Goal: Task Accomplishment & Management: Manage account settings

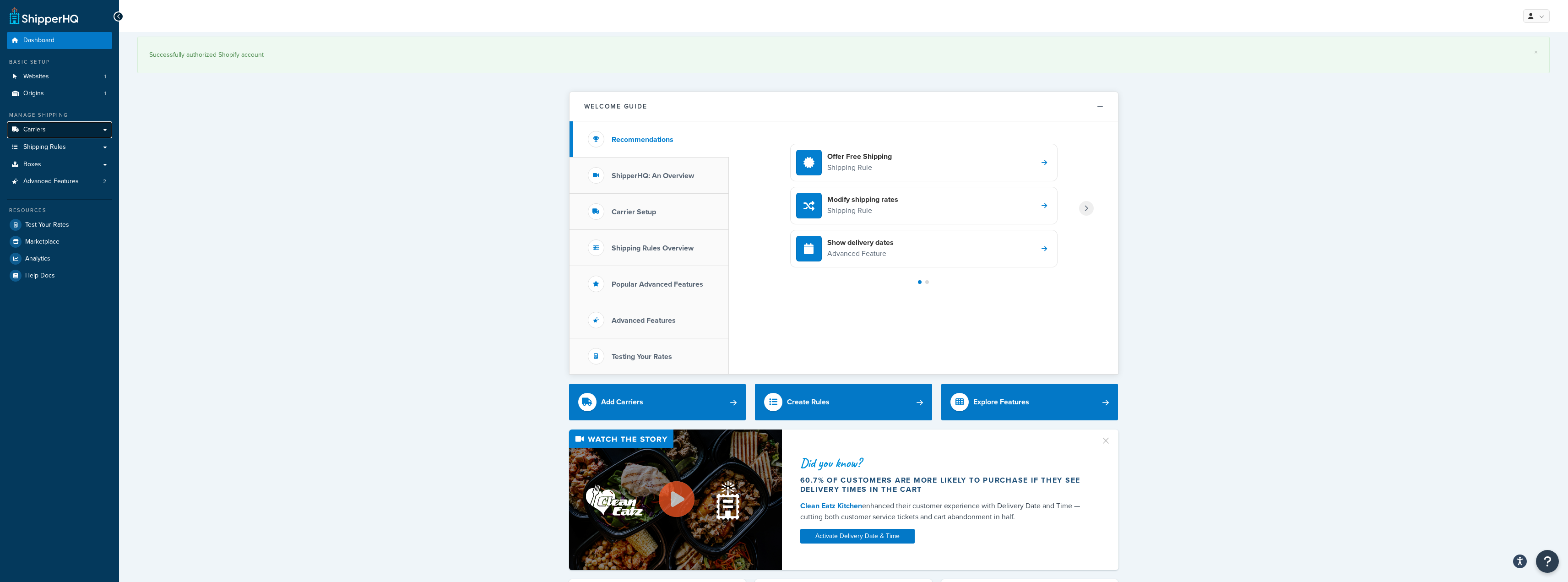
click at [65, 132] on link "Carriers" at bounding box center [59, 130] width 105 height 17
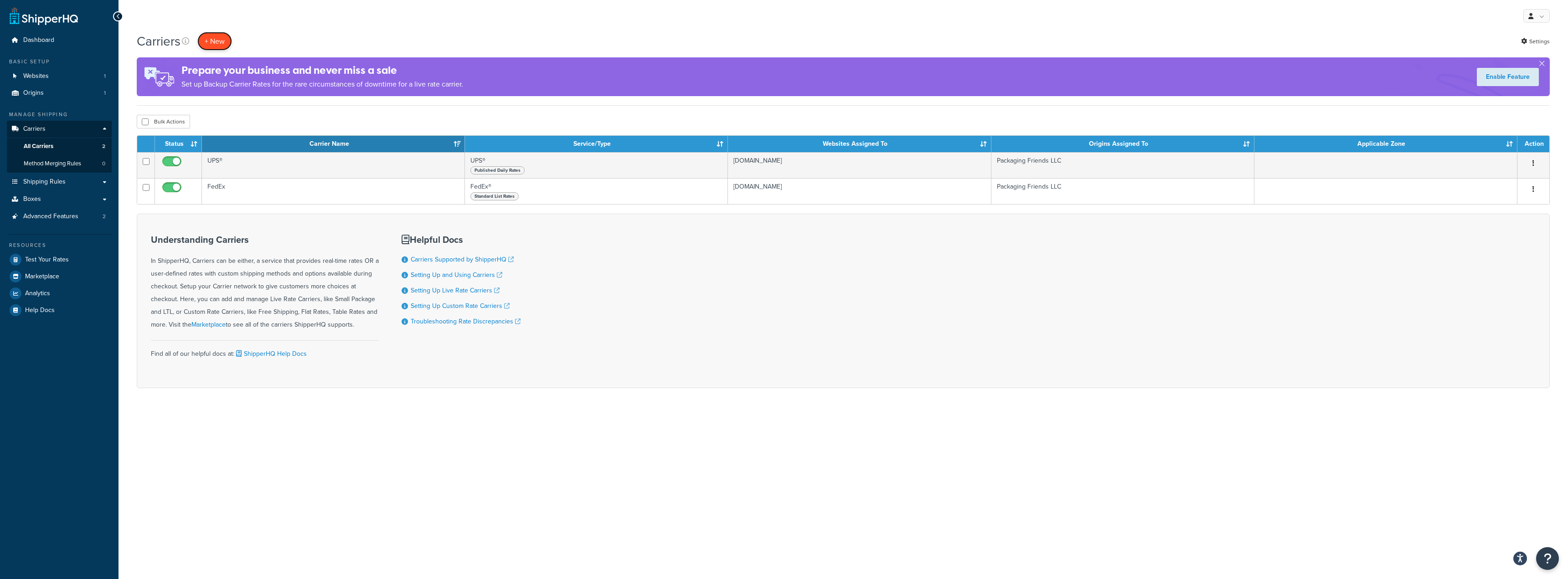
click at [207, 41] on button "+ New" at bounding box center [215, 41] width 35 height 18
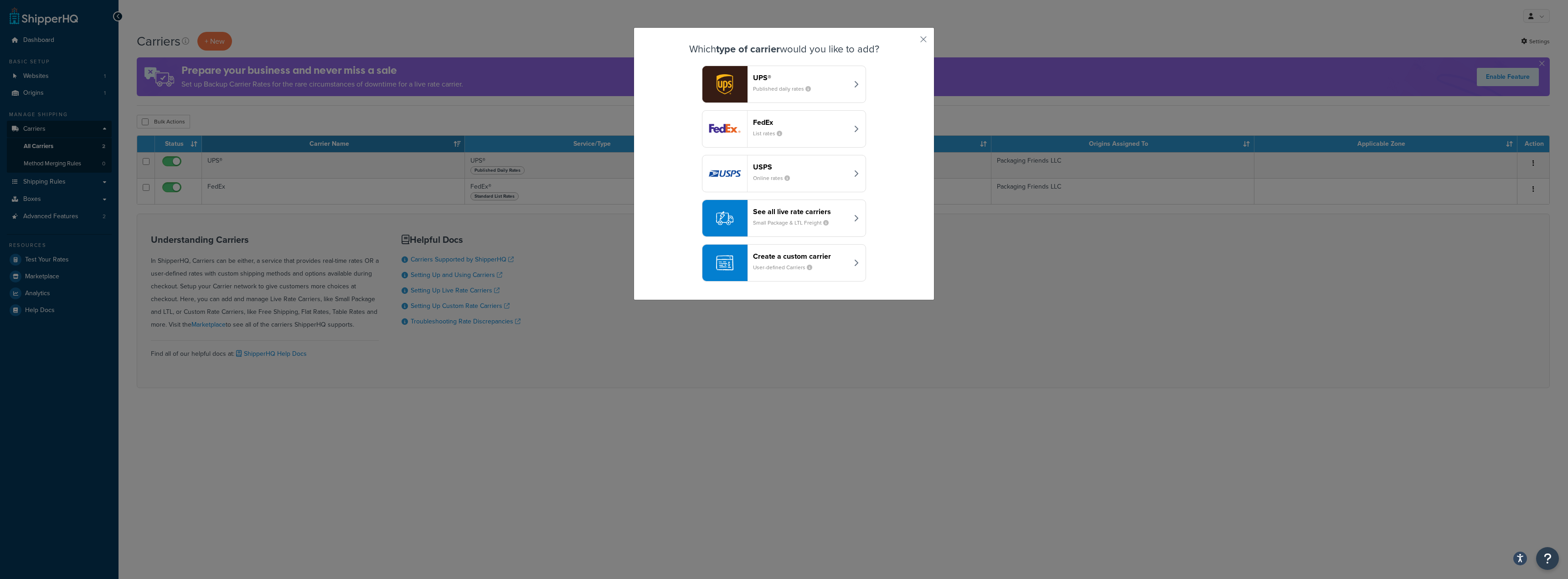
click at [789, 268] on small "User-defined Carriers" at bounding box center [786, 267] width 67 height 8
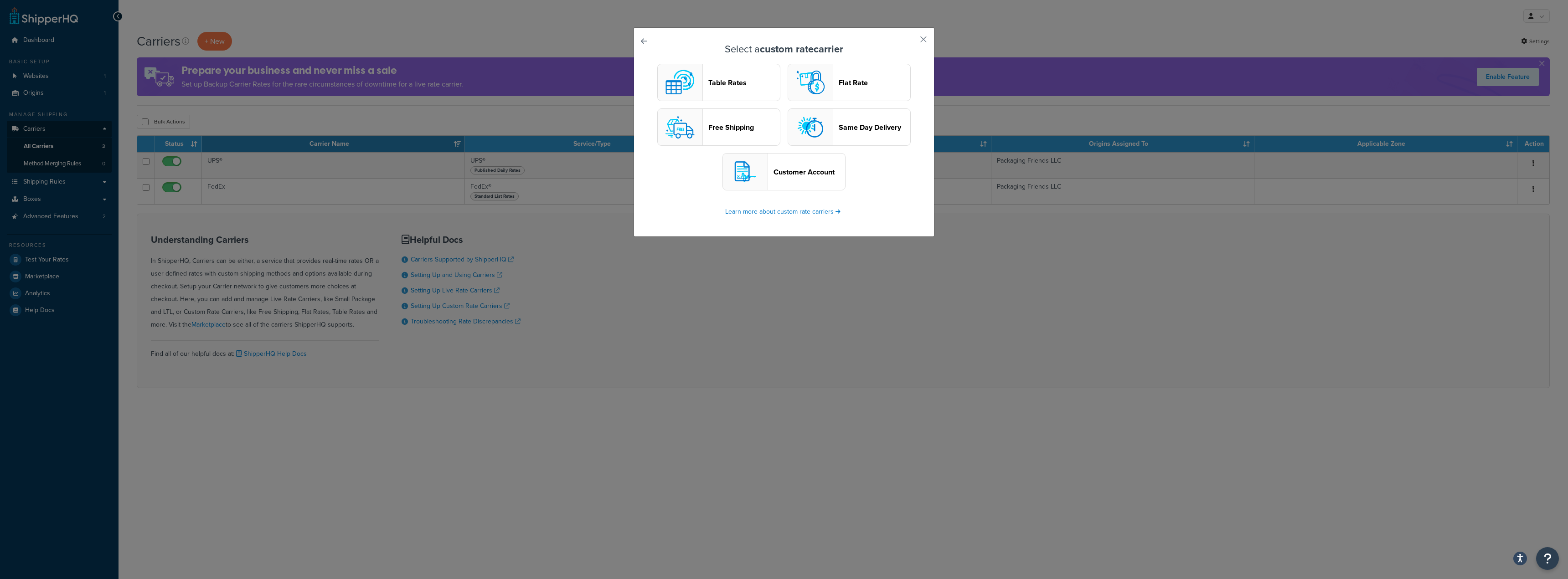
click at [787, 179] on button "Customer Account" at bounding box center [784, 172] width 123 height 38
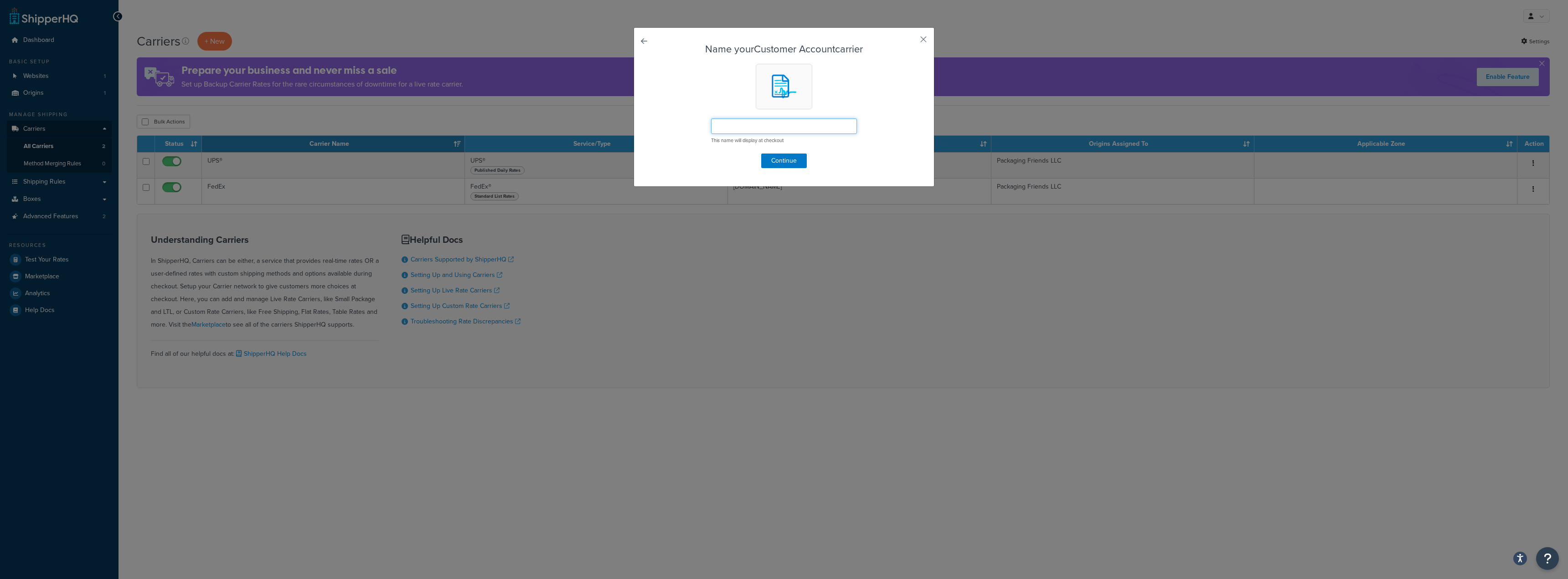
click at [787, 128] on input "text" at bounding box center [784, 126] width 146 height 16
click at [912, 41] on button "button" at bounding box center [910, 42] width 2 height 2
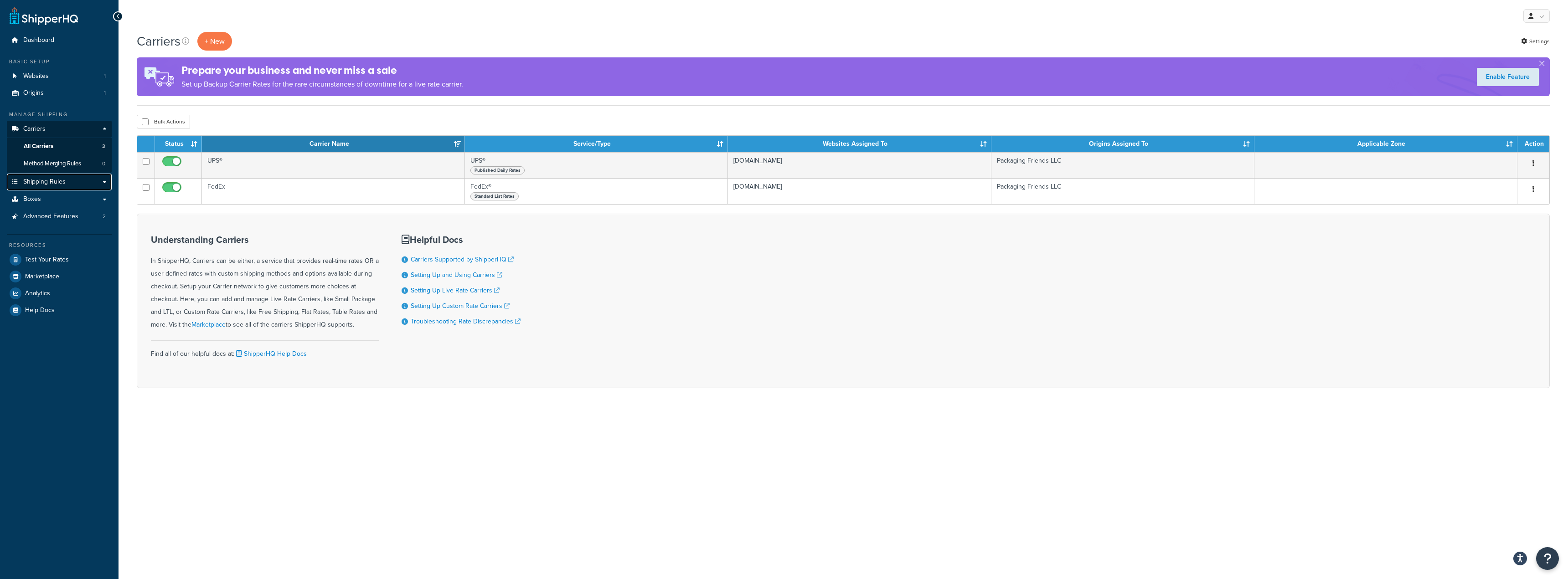
click at [61, 183] on span "Shipping Rules" at bounding box center [44, 182] width 42 height 7
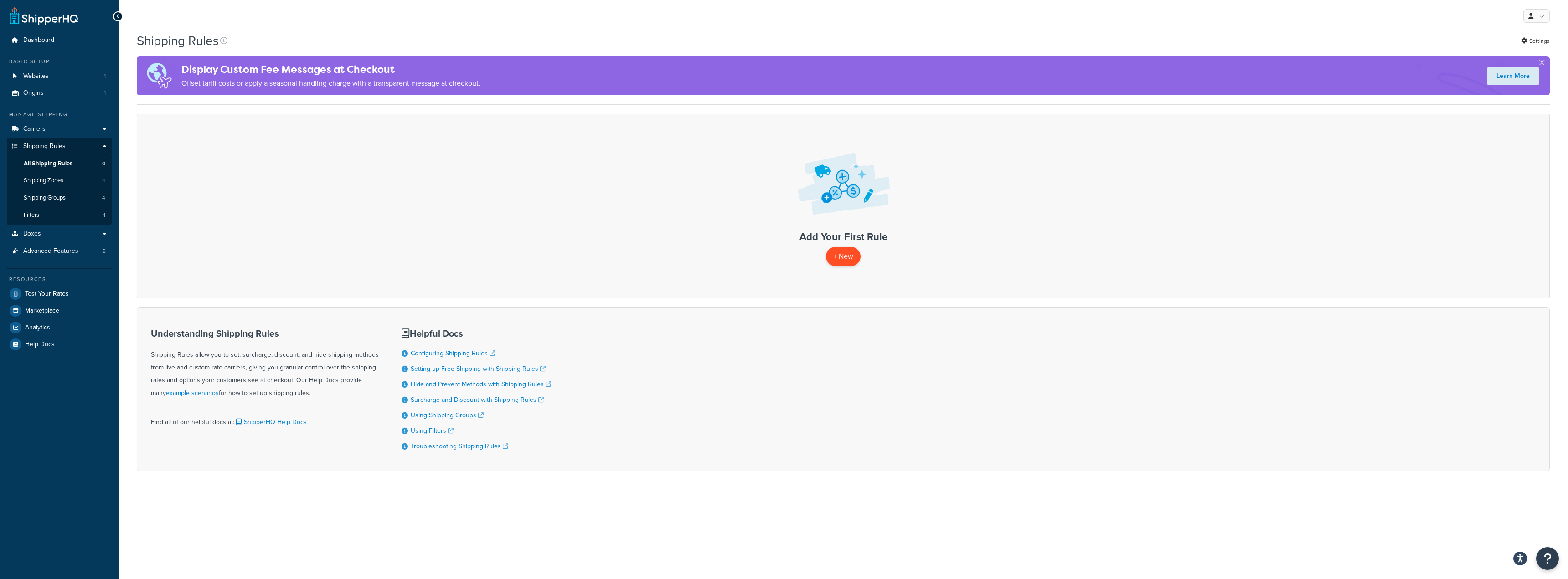
click at [842, 250] on p "+ New" at bounding box center [844, 256] width 35 height 18
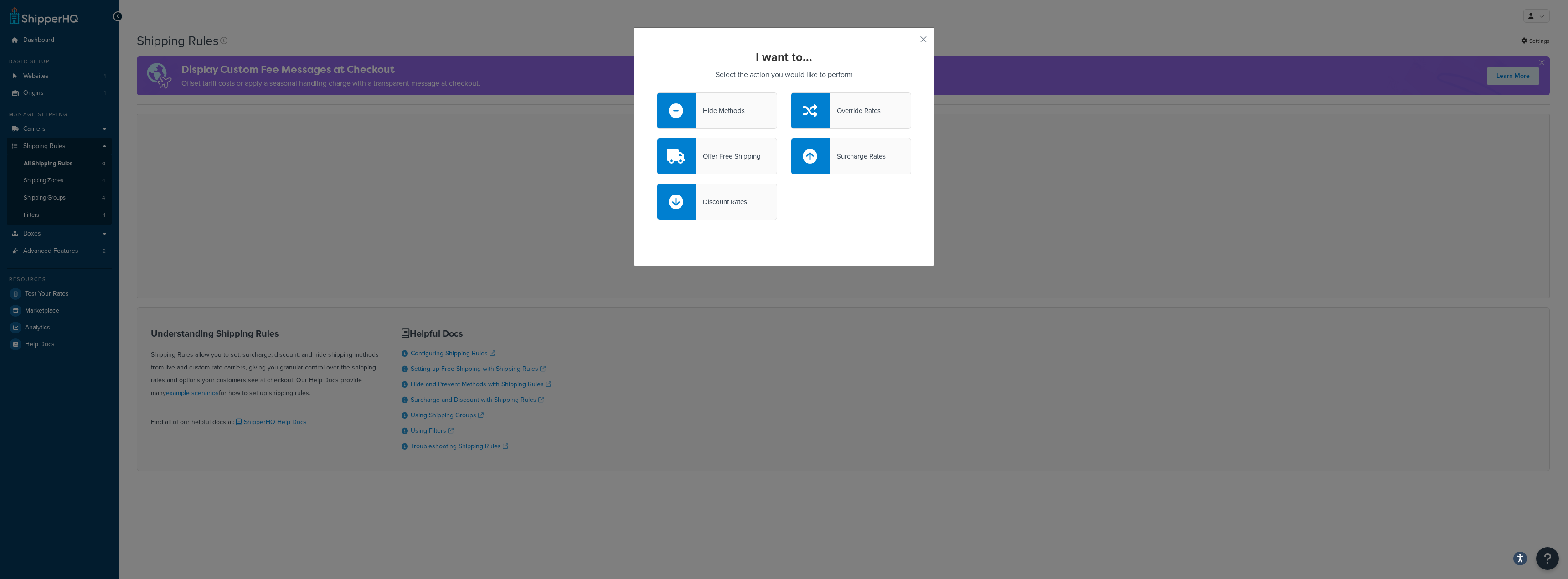
click at [746, 148] on div "Offer Free Shipping" at bounding box center [717, 156] width 120 height 37
click at [0, 0] on input "Offer Free Shipping" at bounding box center [0, 0] width 0 height 0
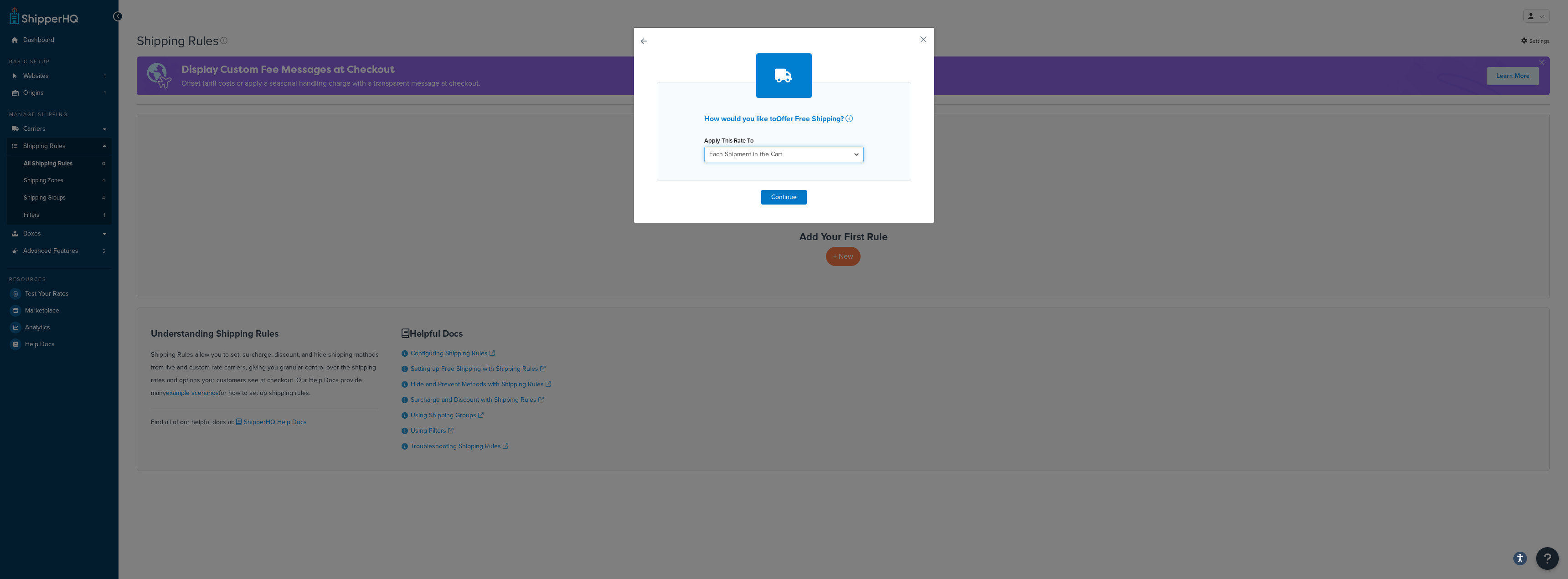
click at [771, 160] on select "Each Shipment in the Cart Each Origin in the Cart Each Shipping Group in the Ca…" at bounding box center [784, 154] width 160 height 16
click at [850, 117] on icon at bounding box center [849, 118] width 7 height 7
click at [925, 39] on div "How would you like to Offer Free Shipping ? Apply This Rate To Each Shipment in…" at bounding box center [784, 126] width 301 height 196
click at [912, 41] on button "button" at bounding box center [910, 42] width 2 height 2
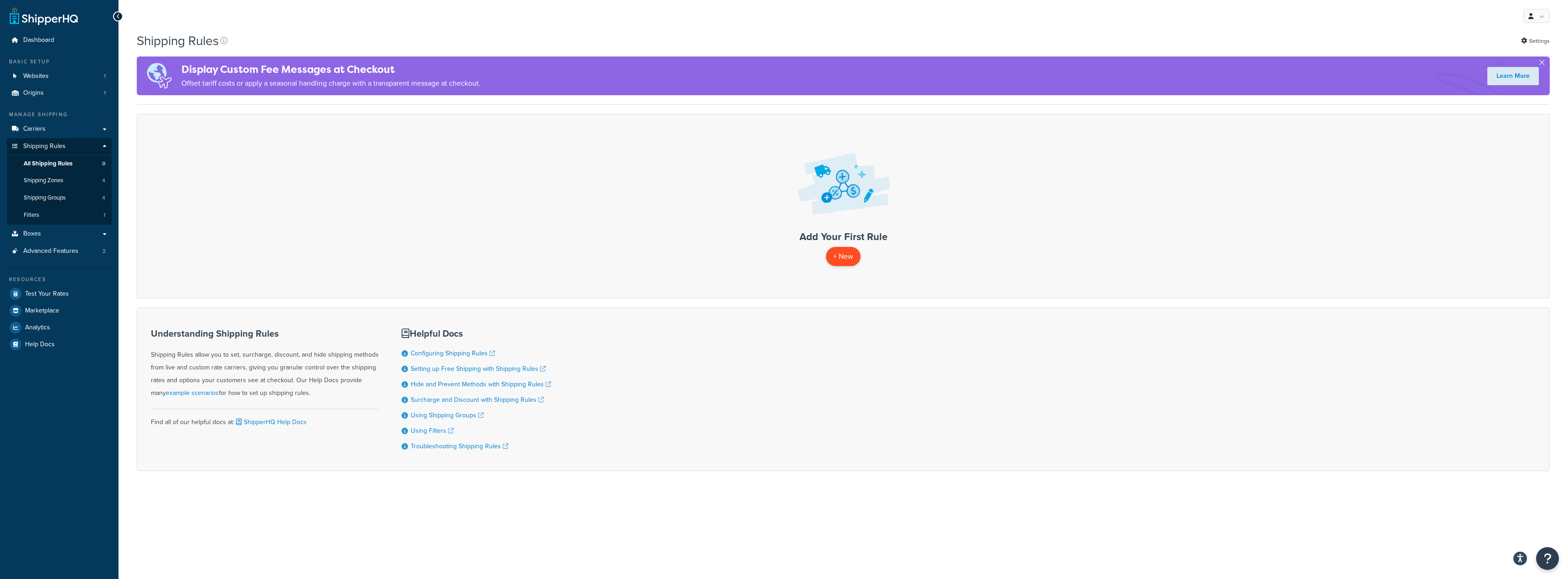
click at [846, 250] on p "+ New" at bounding box center [844, 256] width 35 height 18
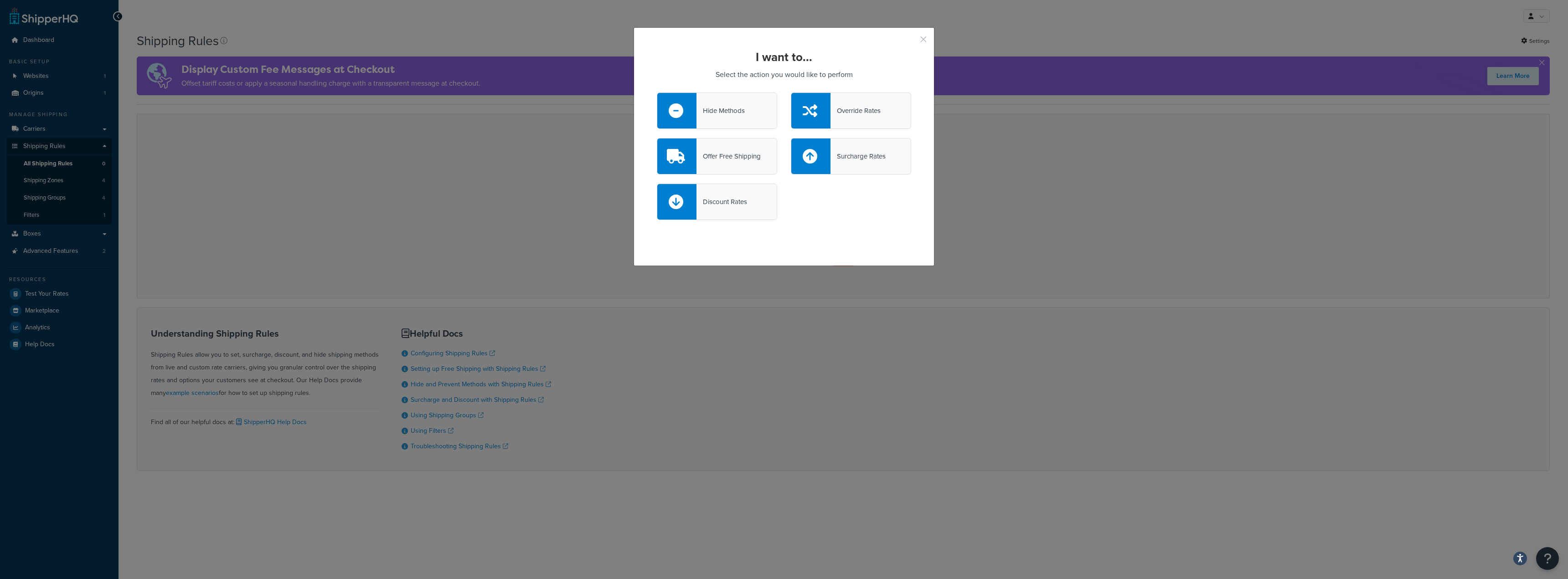
click at [912, 41] on button "button" at bounding box center [910, 42] width 2 height 2
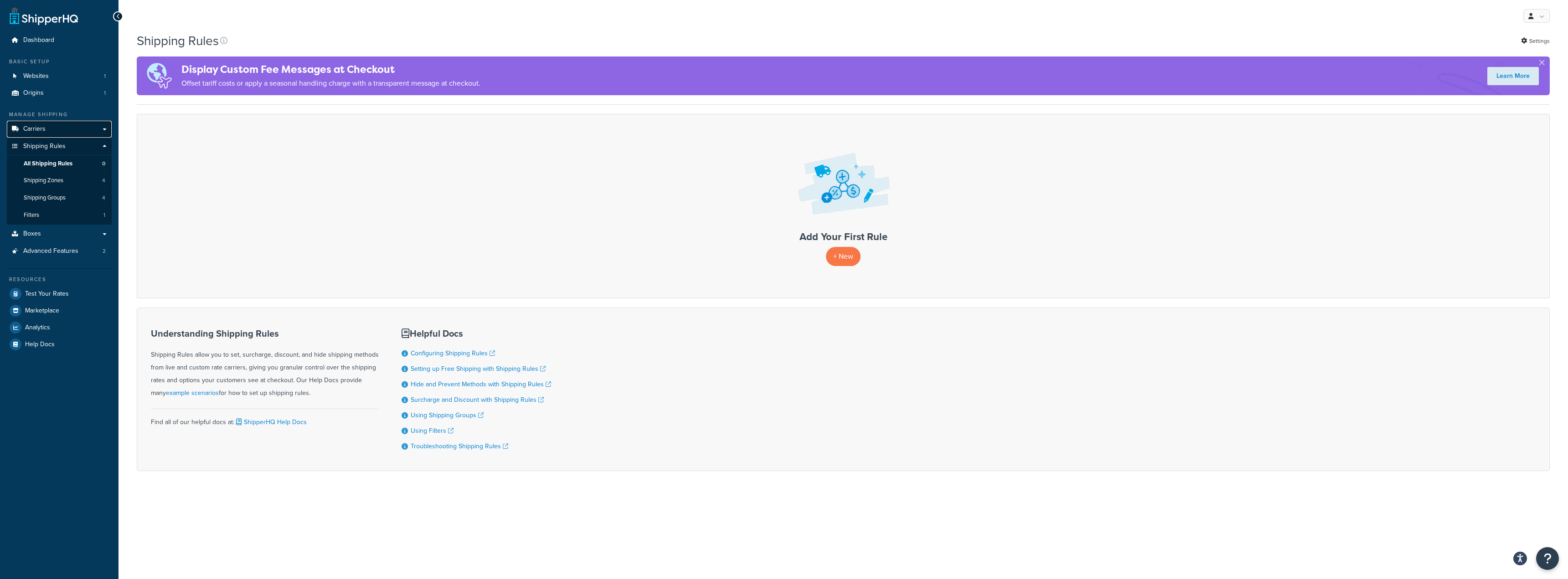
click at [63, 128] on link "Carriers" at bounding box center [59, 129] width 105 height 17
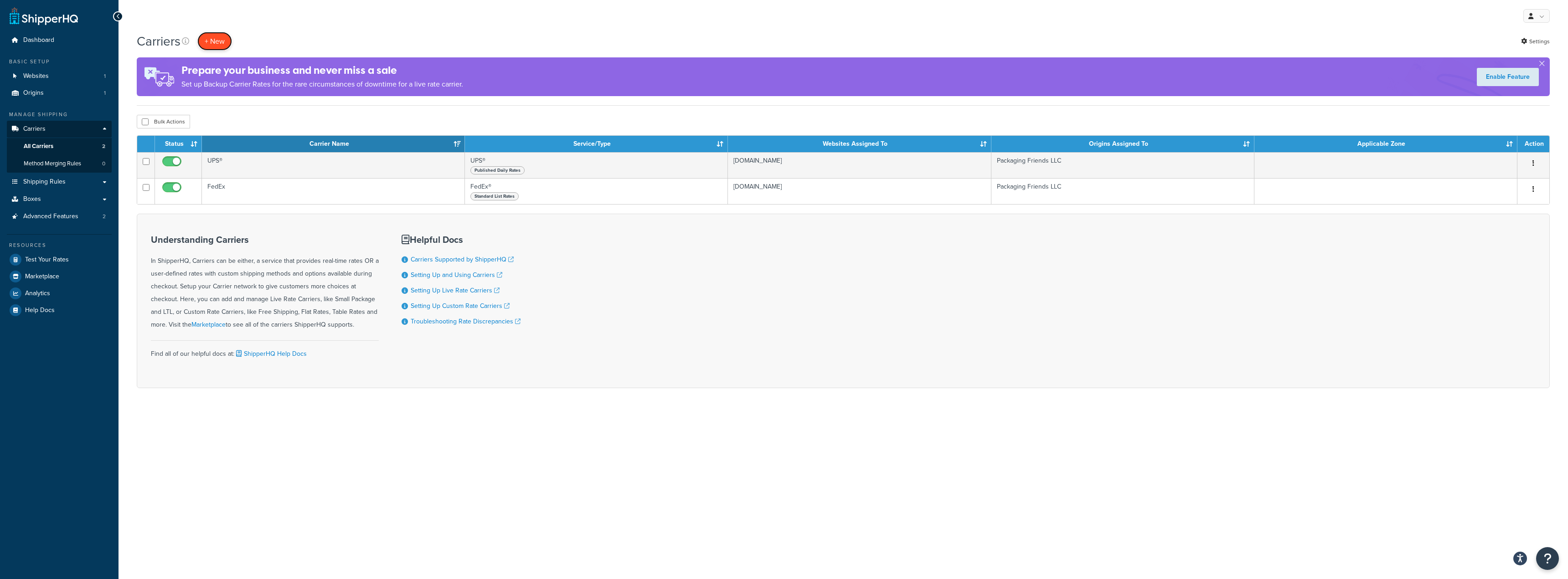
click at [217, 46] on button "+ New" at bounding box center [215, 41] width 35 height 18
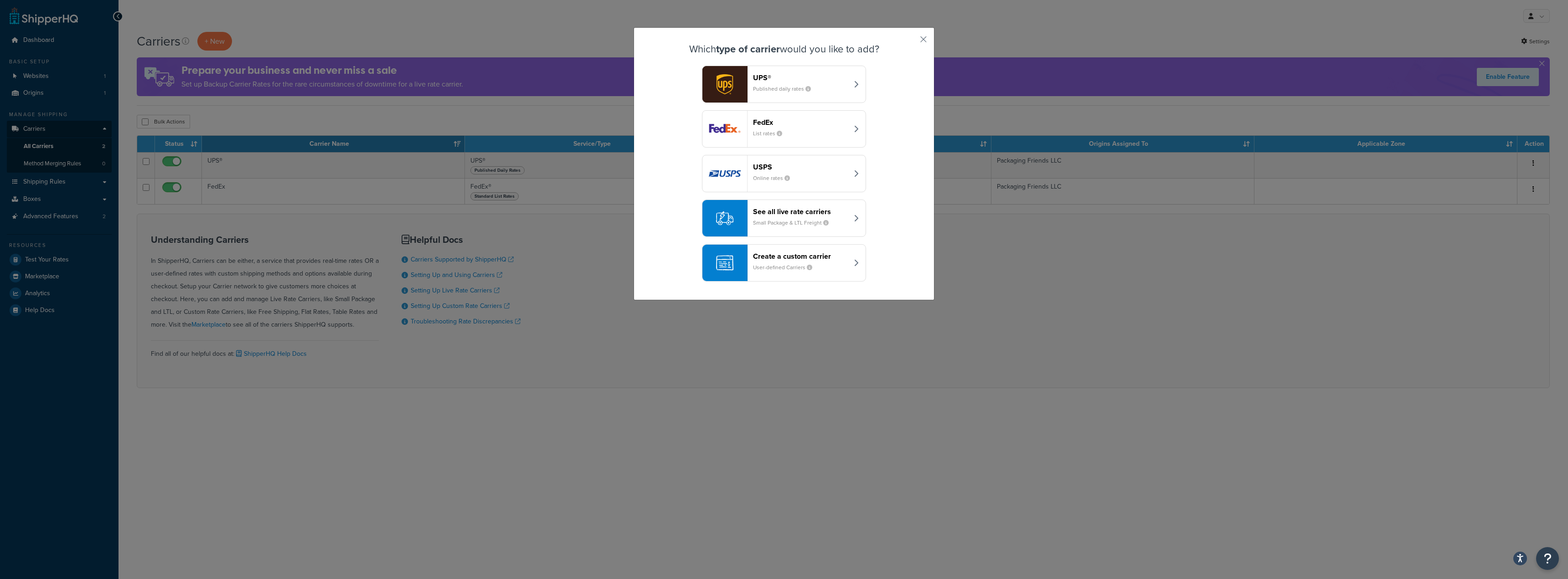
click at [823, 260] on header "Create a custom carrier" at bounding box center [801, 256] width 95 height 8
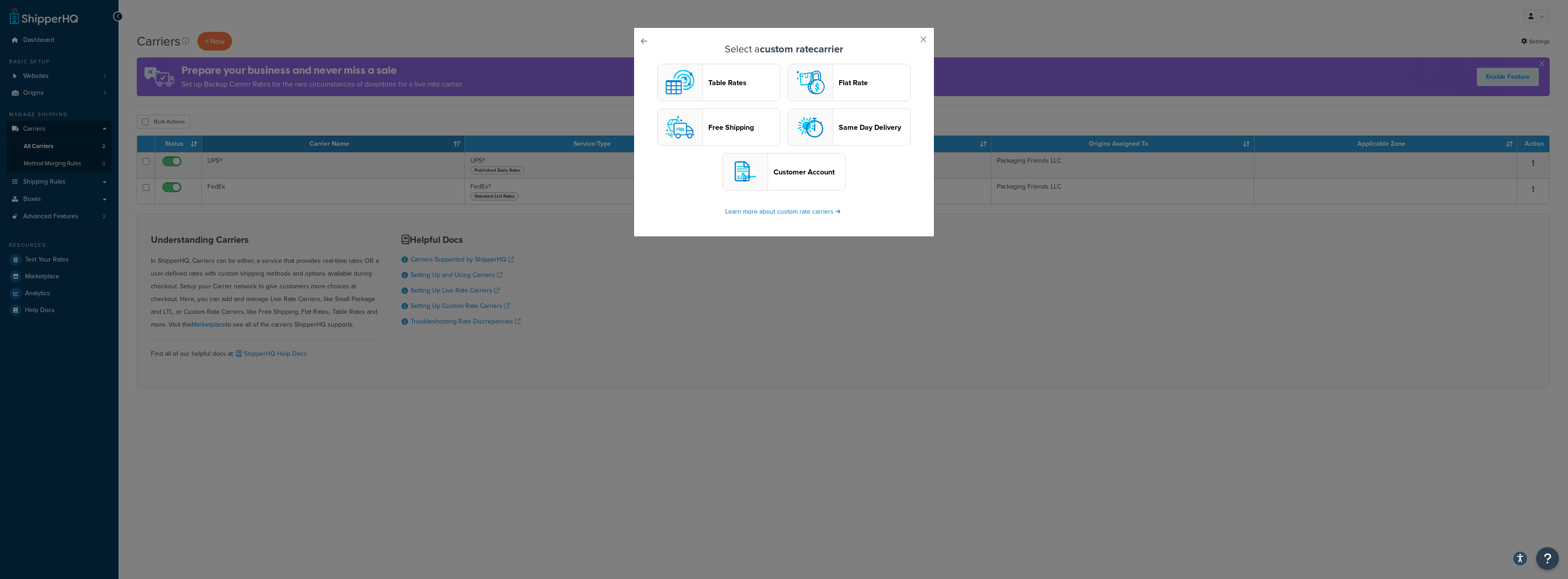
click at [812, 168] on header "Customer Account" at bounding box center [810, 172] width 72 height 8
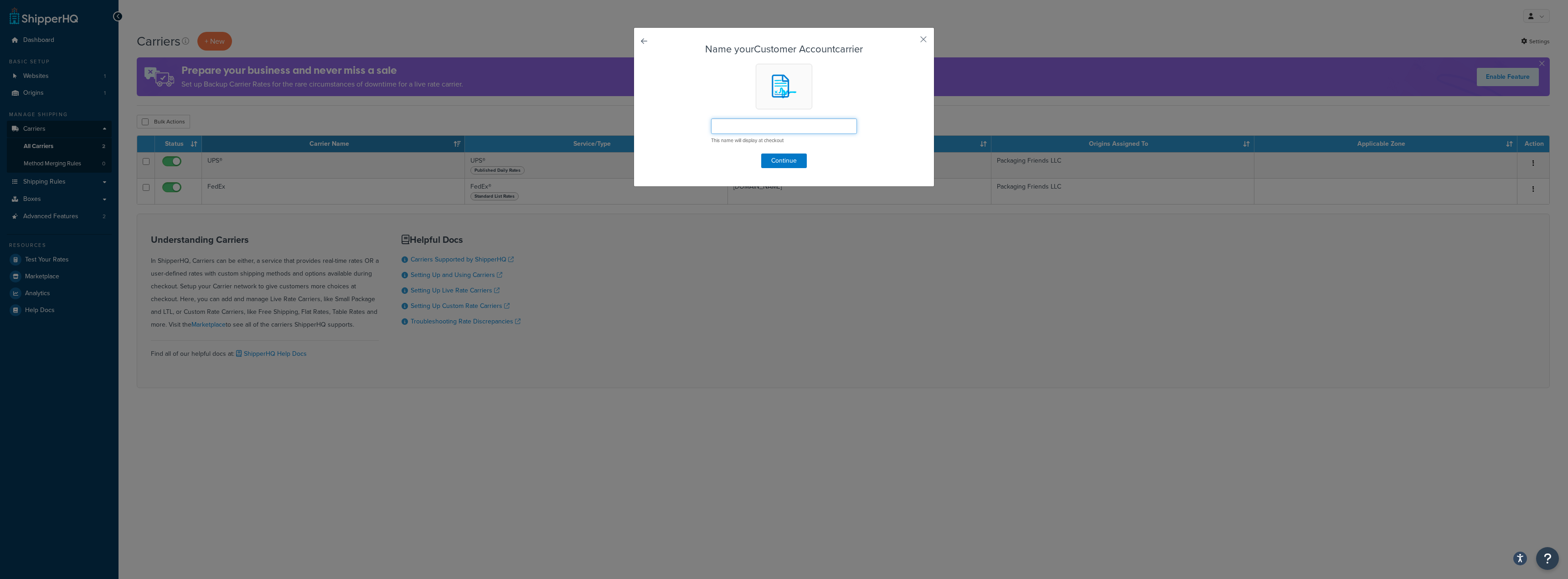
click at [794, 130] on input "text" at bounding box center [784, 126] width 146 height 16
type input "Your Account"
click at [796, 164] on button "Continue" at bounding box center [784, 161] width 46 height 15
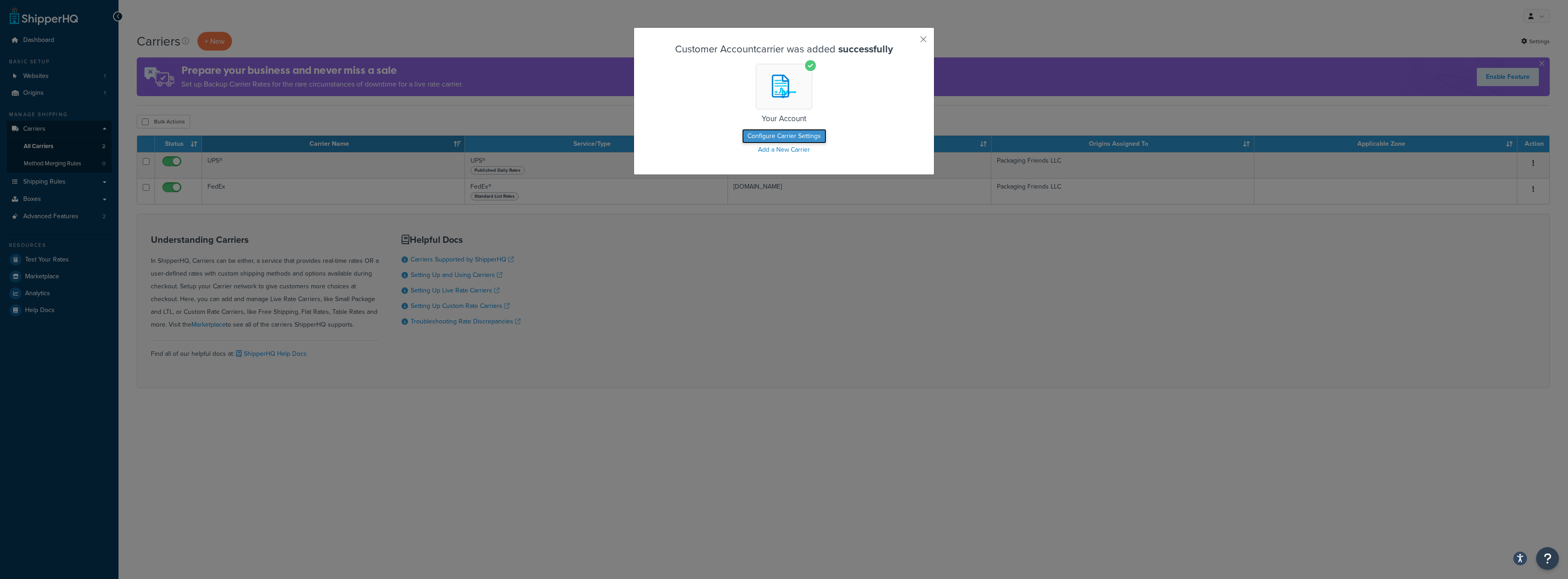
click at [784, 138] on button "Configure Carrier Settings" at bounding box center [784, 137] width 84 height 15
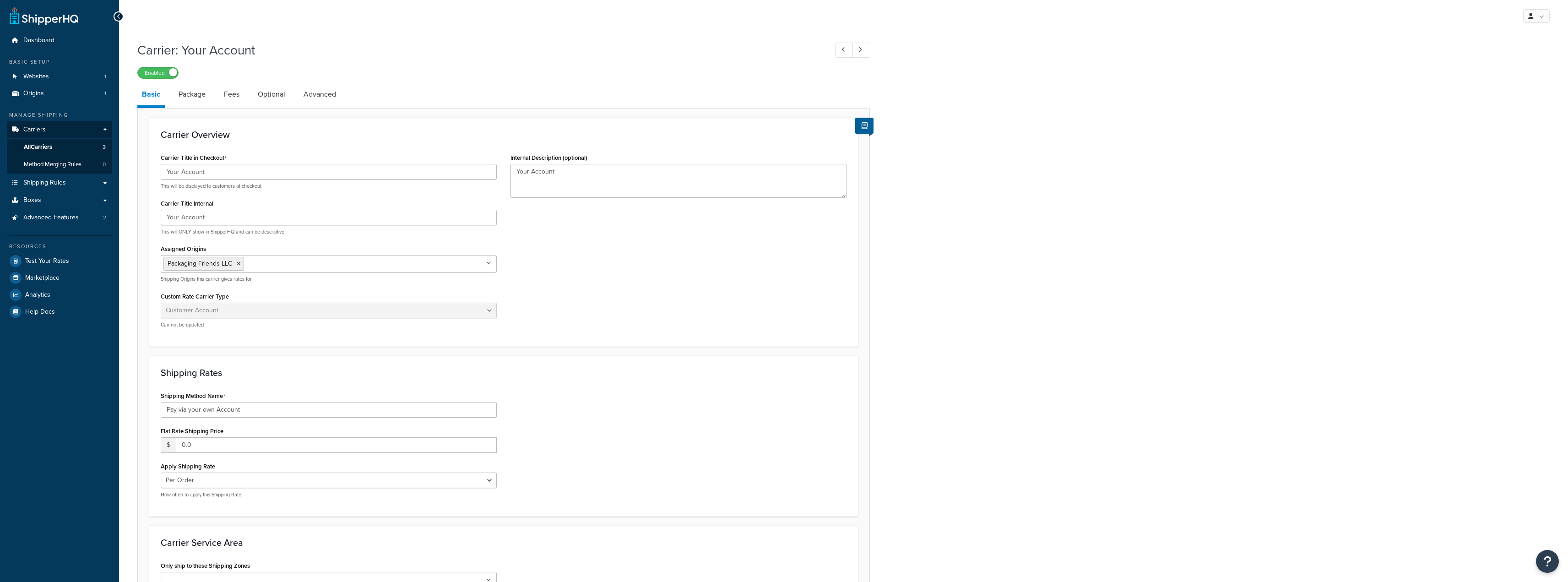
select select "customerAccount"
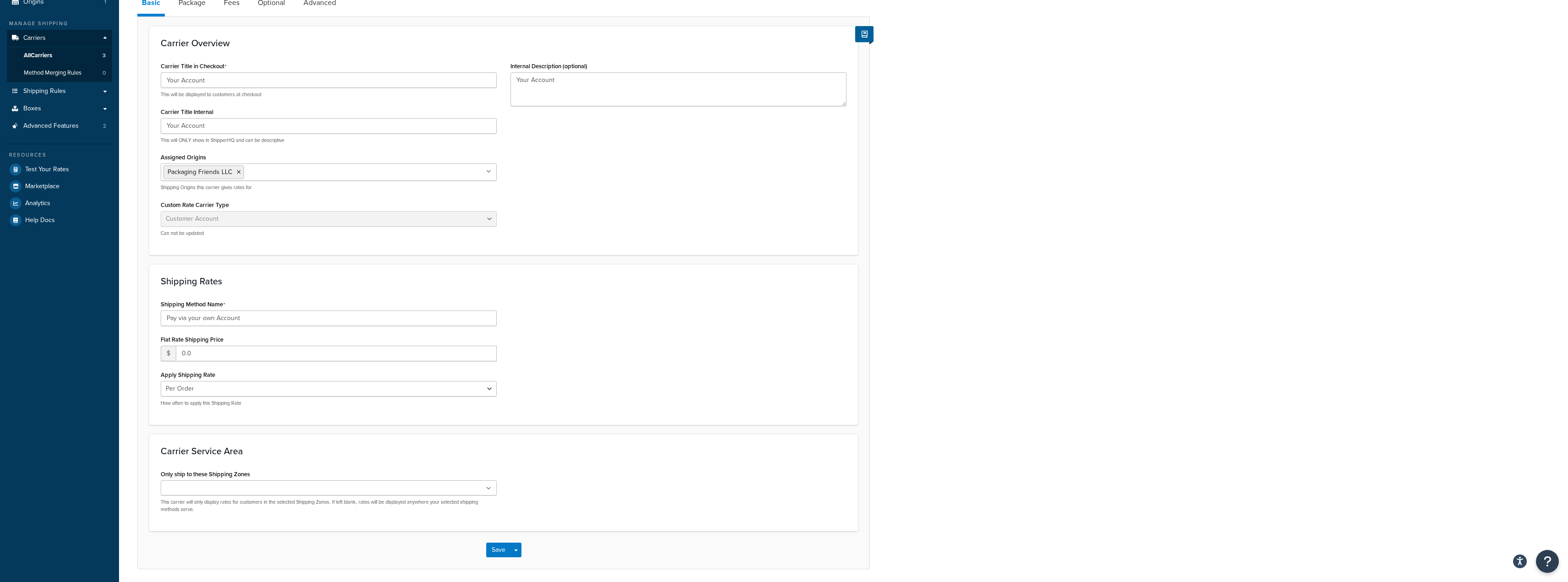
scroll to position [125, 0]
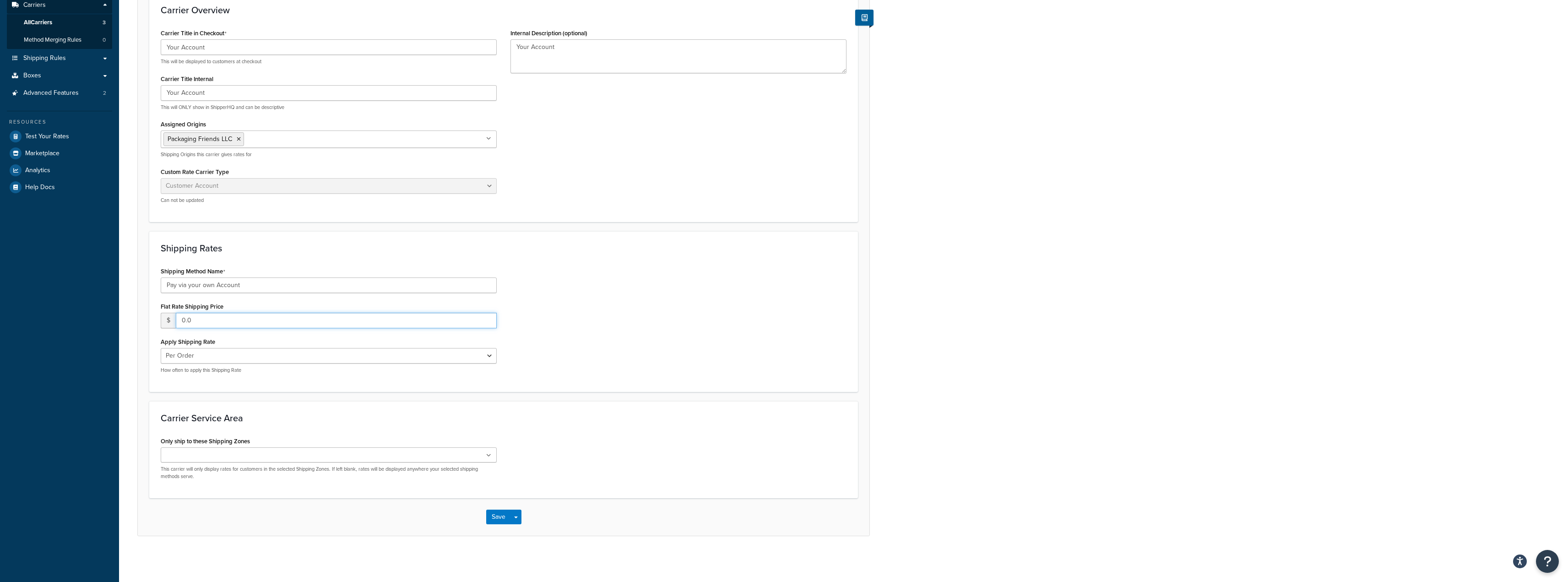
click at [260, 325] on input "0.0" at bounding box center [336, 320] width 321 height 16
click at [543, 301] on div "Shipping Method Name Pay via your own Account Flat Rate Shipping Price $ 0.0 Ap…" at bounding box center [503, 323] width 700 height 116
click at [261, 356] on select "Per Order Per Item Per Package" at bounding box center [328, 355] width 336 height 16
click at [565, 294] on div "Shipping Method Name Pay via your own Account Flat Rate Shipping Price $ 0.0 Ap…" at bounding box center [503, 323] width 700 height 116
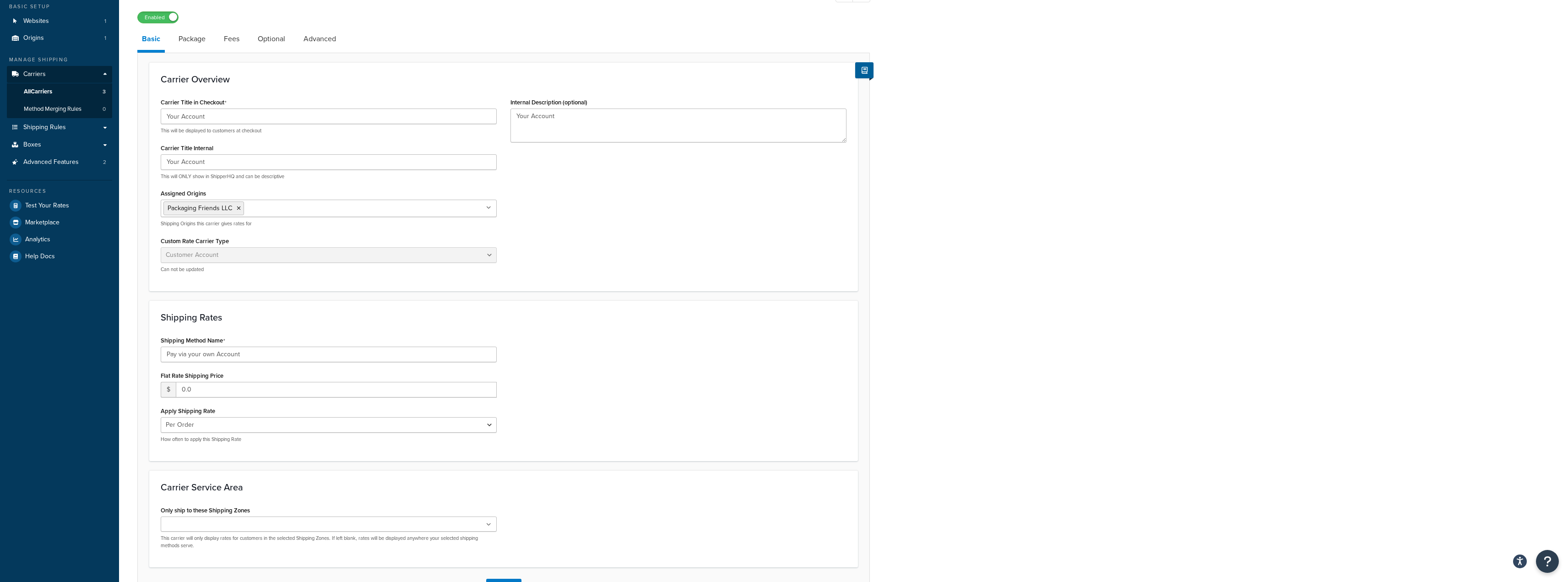
scroll to position [34, 0]
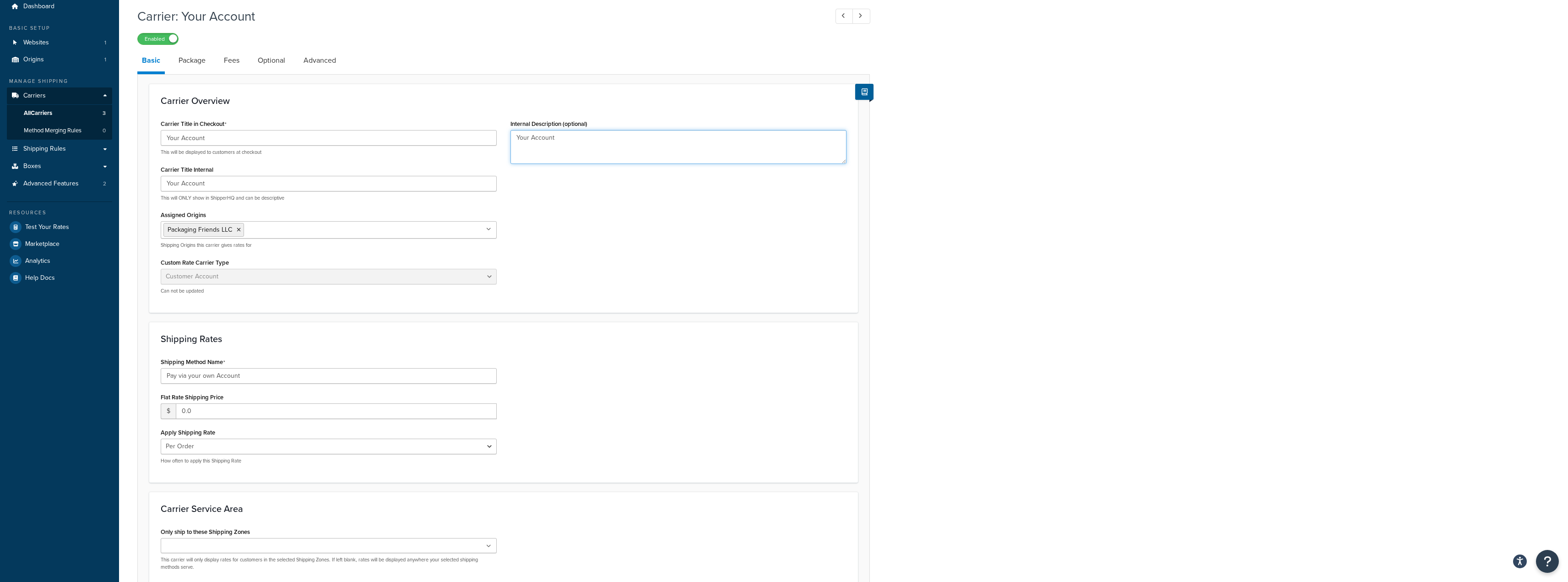
click at [552, 153] on textarea "Your Account" at bounding box center [678, 147] width 336 height 34
click at [244, 193] on div "Your Account This will ONLY show in ShipperHQ and can be descriptive" at bounding box center [328, 189] width 336 height 26
click at [244, 190] on input "Your Account" at bounding box center [328, 184] width 336 height 16
click at [261, 142] on input "Your Account" at bounding box center [328, 137] width 336 height 16
click at [198, 63] on link "Package" at bounding box center [192, 61] width 36 height 22
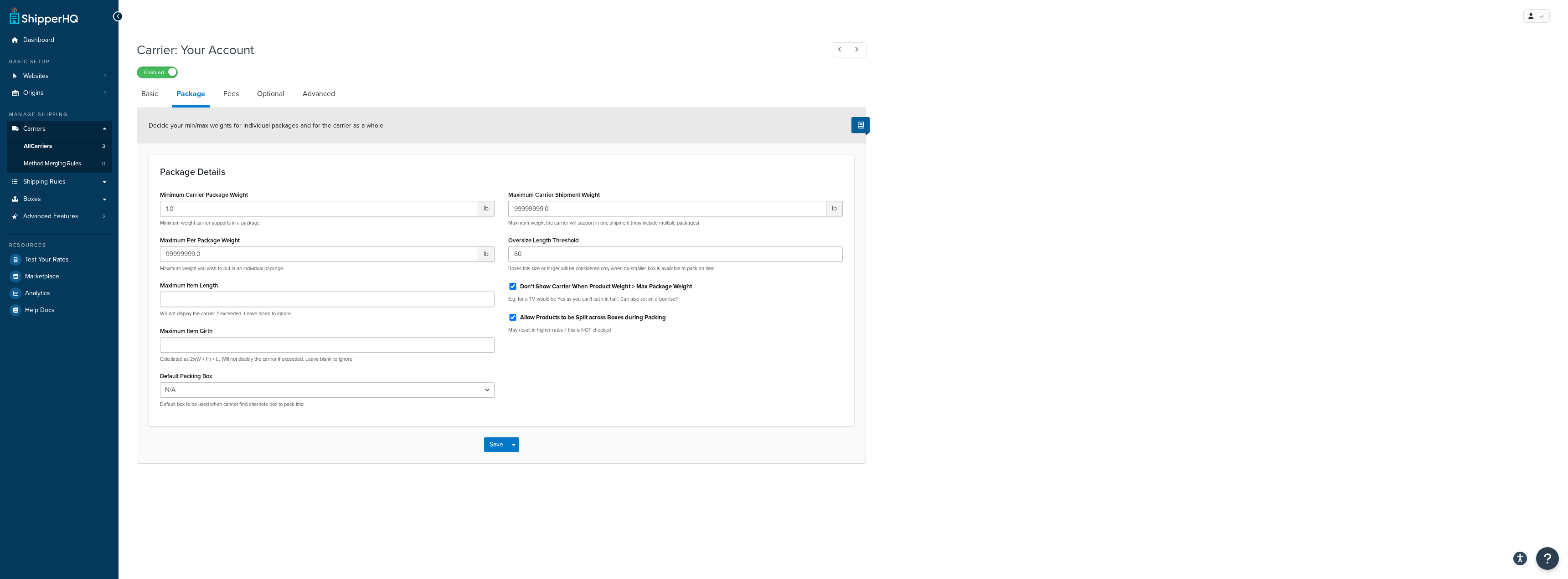
click at [243, 96] on li "Fees" at bounding box center [235, 94] width 34 height 22
click at [233, 95] on link "Fees" at bounding box center [230, 94] width 25 height 22
select select "AFTER"
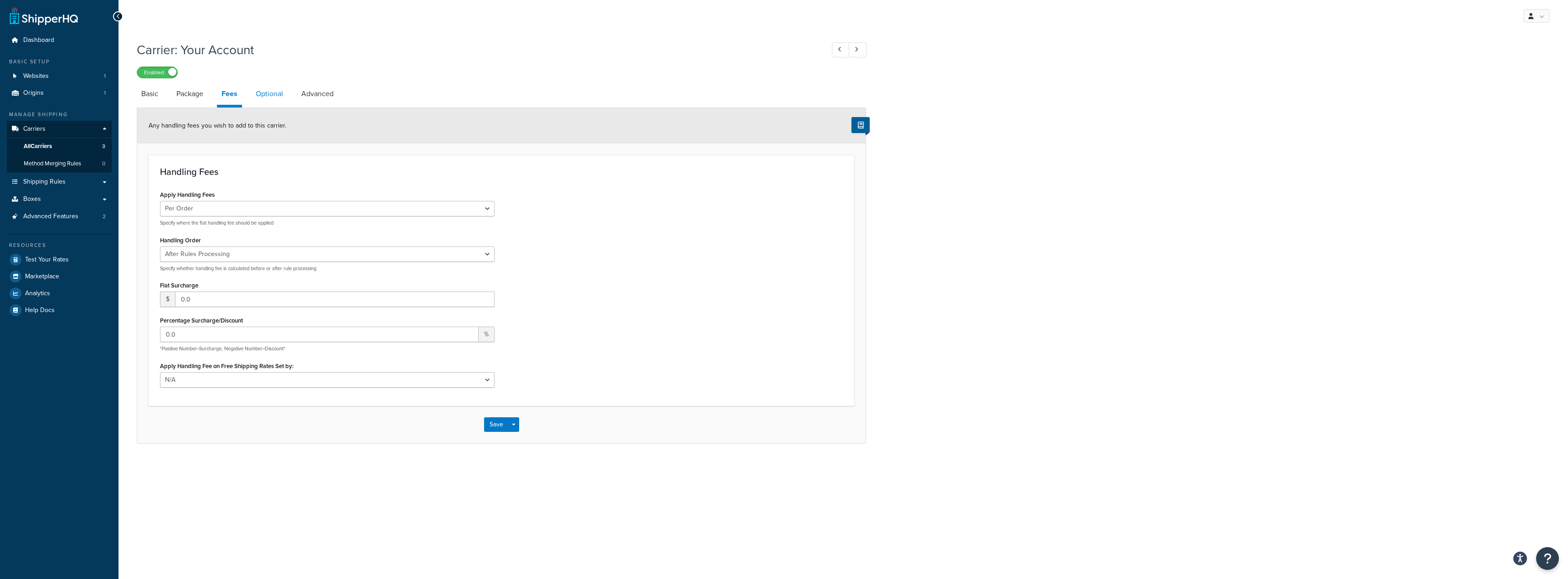
click at [269, 95] on link "Optional" at bounding box center [270, 94] width 37 height 22
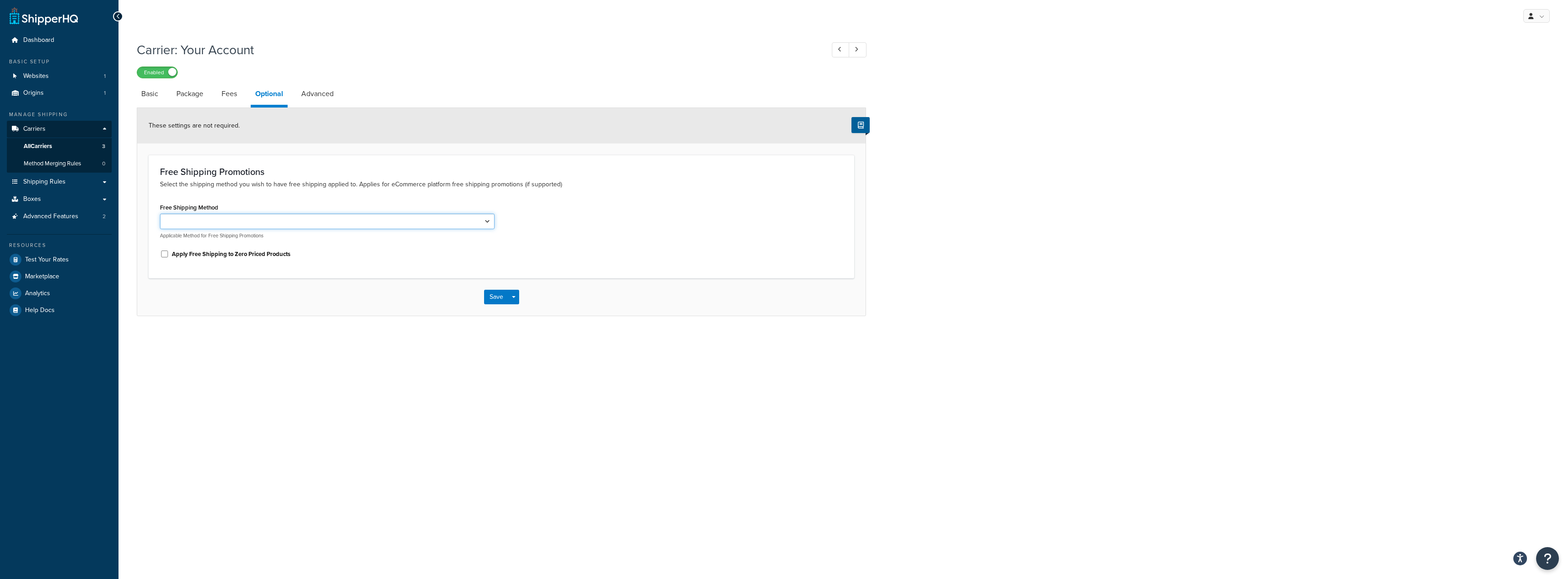
click at [448, 228] on select "Pay via your own Account" at bounding box center [327, 221] width 335 height 16
click at [368, 408] on div "My Profile Billing Global Settings Contact Us Logout Carrier: Your Account Enab…" at bounding box center [843, 289] width 1450 height 579
click at [325, 95] on link "Advanced" at bounding box center [317, 94] width 41 height 22
select select "false"
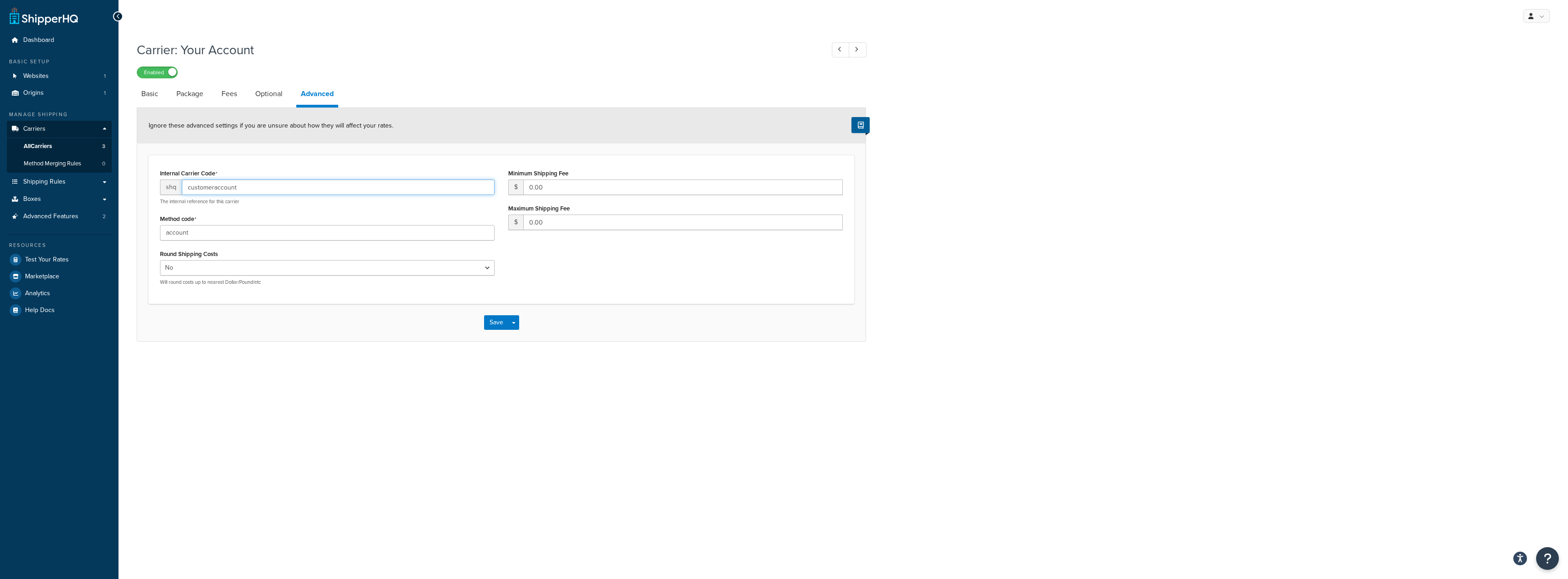
click at [329, 184] on input "customeraccount" at bounding box center [338, 187] width 313 height 16
click at [293, 191] on input "customeraccount" at bounding box center [338, 187] width 313 height 16
click at [293, 199] on p "The internal reference for this carrier" at bounding box center [327, 201] width 335 height 6
click at [262, 237] on input "account" at bounding box center [327, 232] width 335 height 16
click at [273, 271] on select "Yes No" at bounding box center [327, 268] width 335 height 16
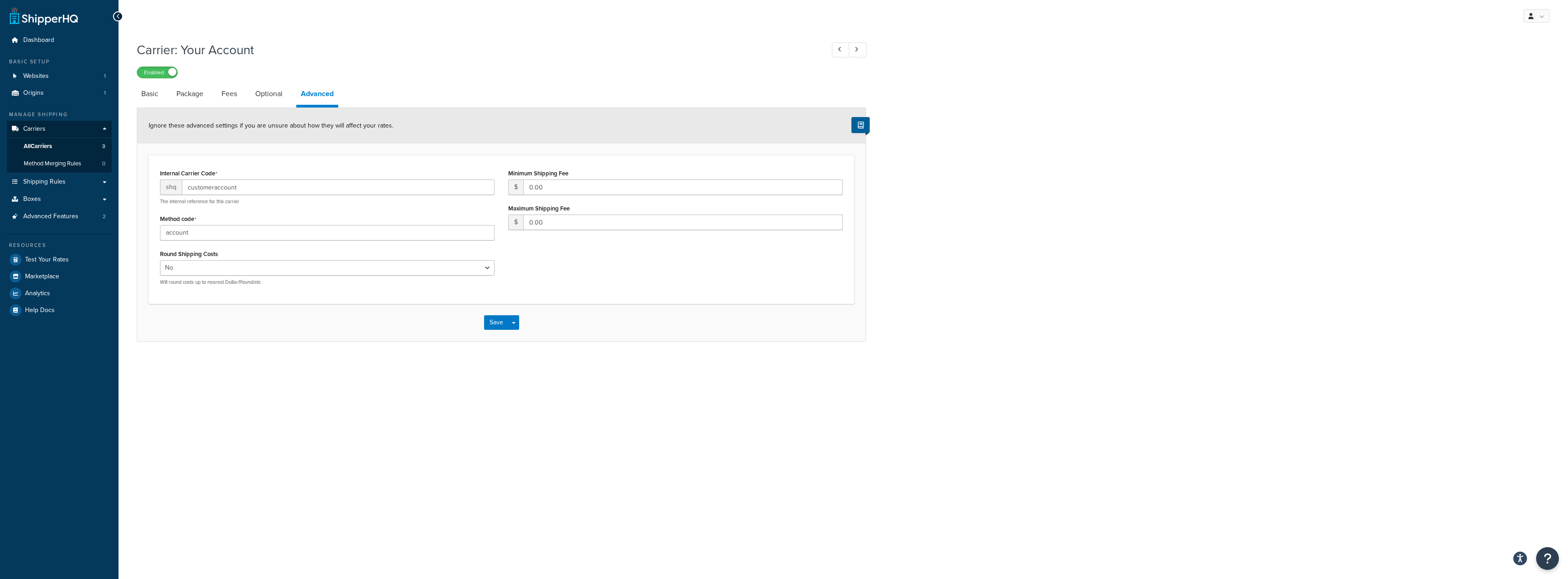
click at [636, 272] on div "Internal Carrier Code shq customeraccount The internal reference for this carri…" at bounding box center [501, 229] width 697 height 126
click at [85, 140] on link "All Carriers 3" at bounding box center [59, 146] width 105 height 17
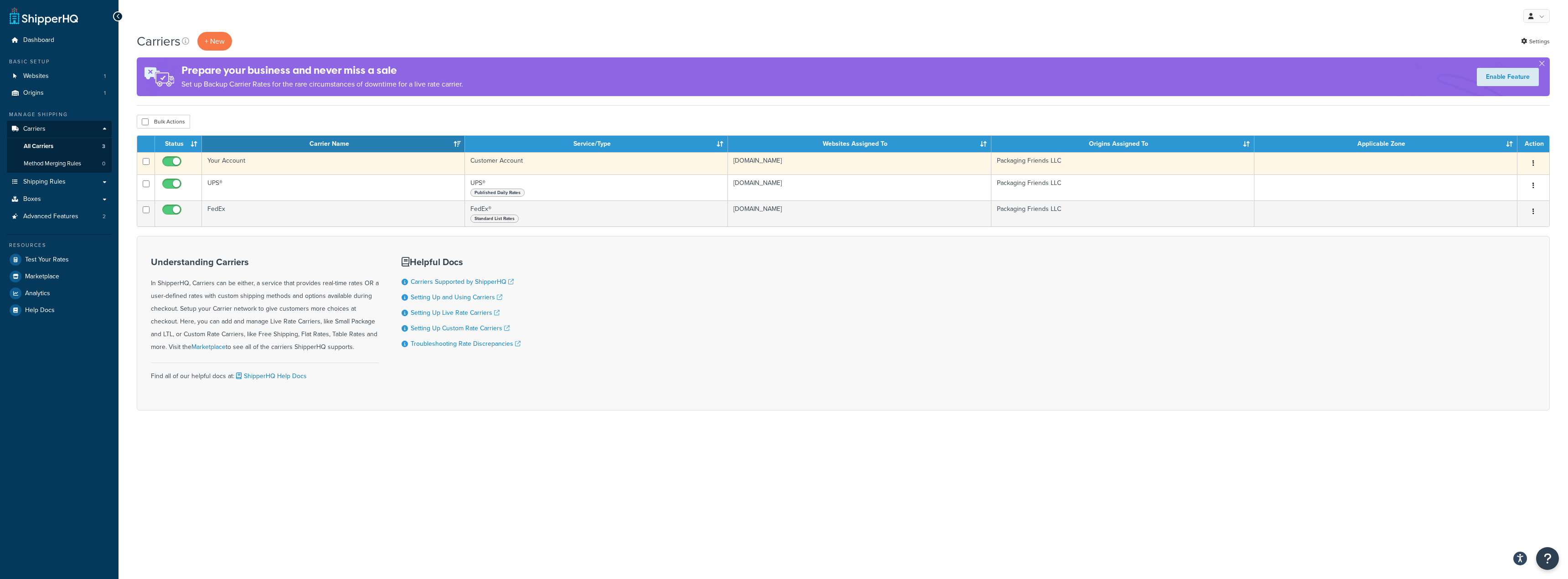
click at [1535, 160] on button "button" at bounding box center [1534, 163] width 13 height 15
click at [1513, 185] on link "Edit" at bounding box center [1496, 182] width 72 height 18
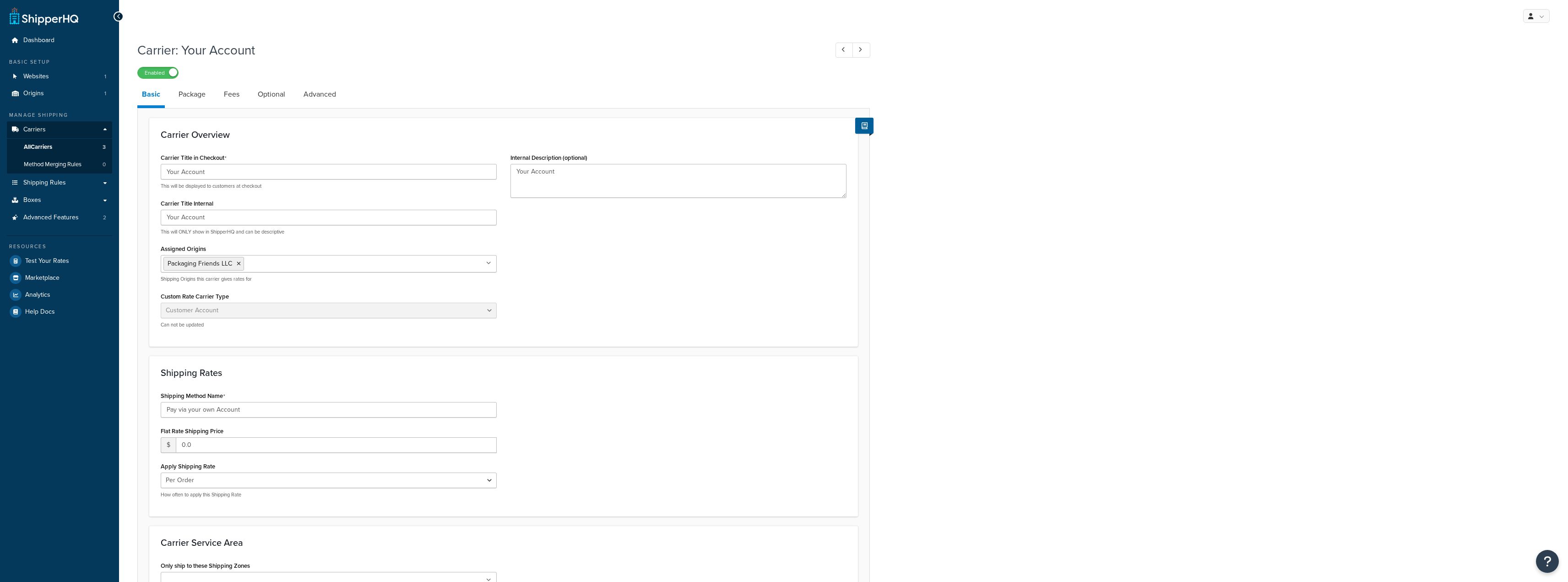
select select "customerAccount"
click at [179, 174] on input "Your Account" at bounding box center [328, 172] width 336 height 16
type input "Your Own UPS Account"
click at [752, 321] on div "Carrier Title in Checkout Your Own UPS Account This will be displayed to custom…" at bounding box center [503, 243] width 700 height 184
click at [594, 113] on div "Carrier Overview Carrier Title in Checkout Your Own UPS Account This will be di…" at bounding box center [503, 384] width 733 height 552
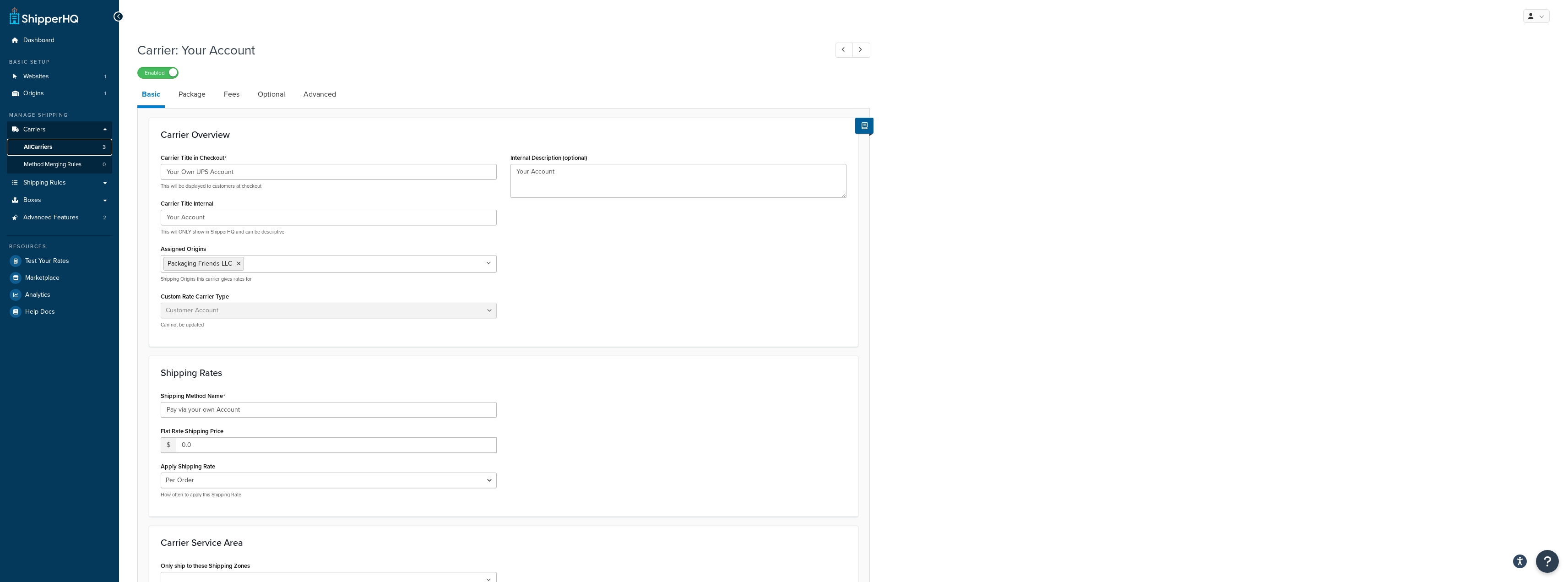
click at [71, 144] on link "All Carriers 3" at bounding box center [59, 147] width 105 height 17
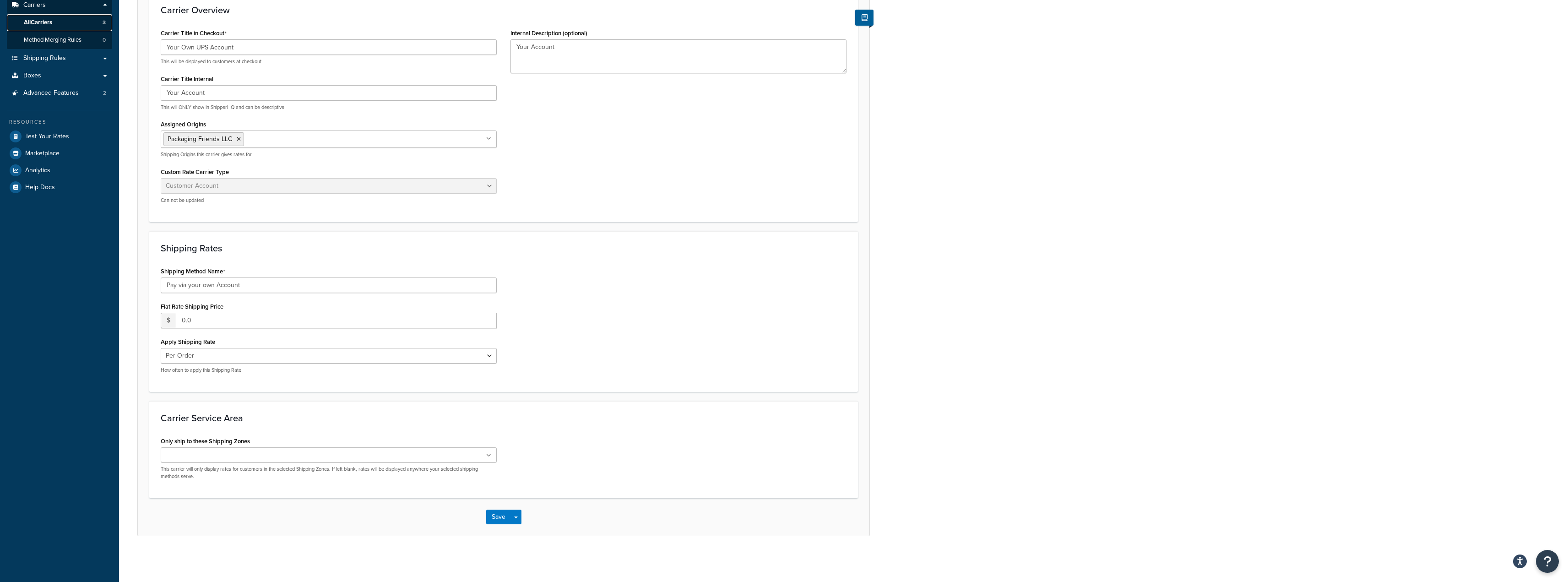
scroll to position [125, 0]
click at [501, 524] on button "Save" at bounding box center [498, 517] width 25 height 15
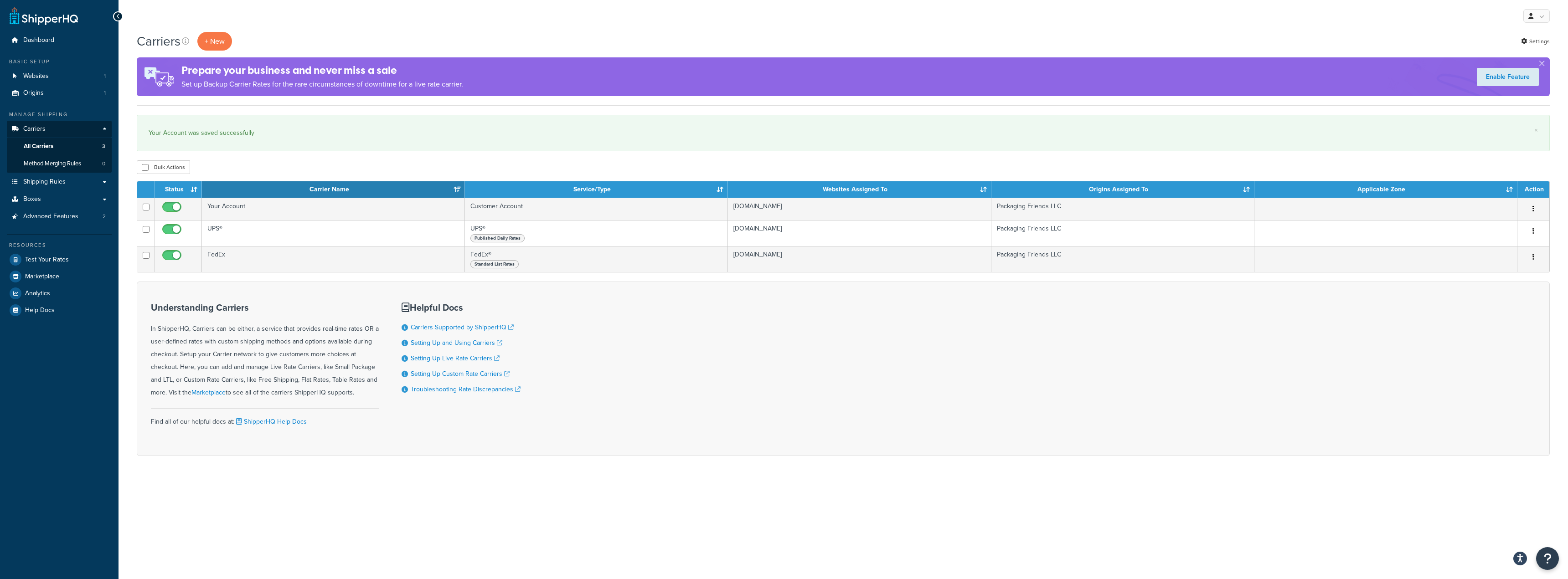
click at [514, 156] on div "Carriers + New Settings Prepare your business and never miss a sale Set up Back…" at bounding box center [843, 260] width 1450 height 456
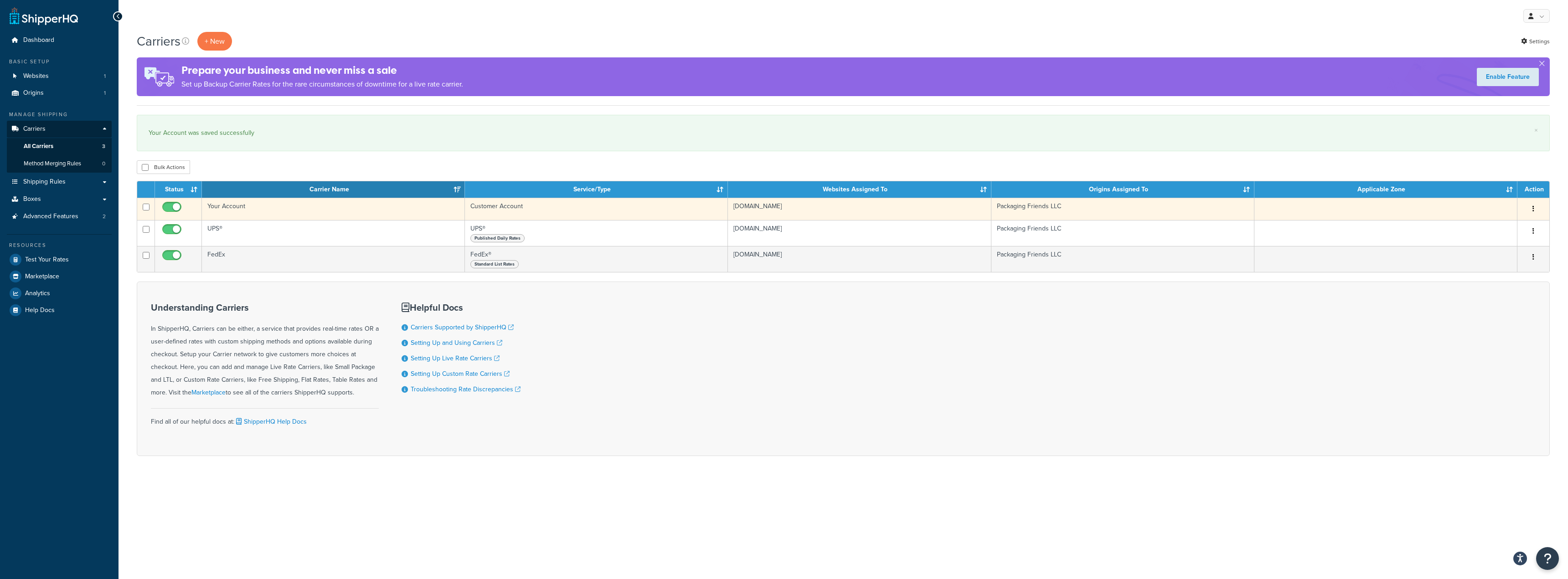
click at [1533, 212] on icon "button" at bounding box center [1534, 208] width 2 height 6
click at [1531, 214] on button "button" at bounding box center [1534, 209] width 13 height 15
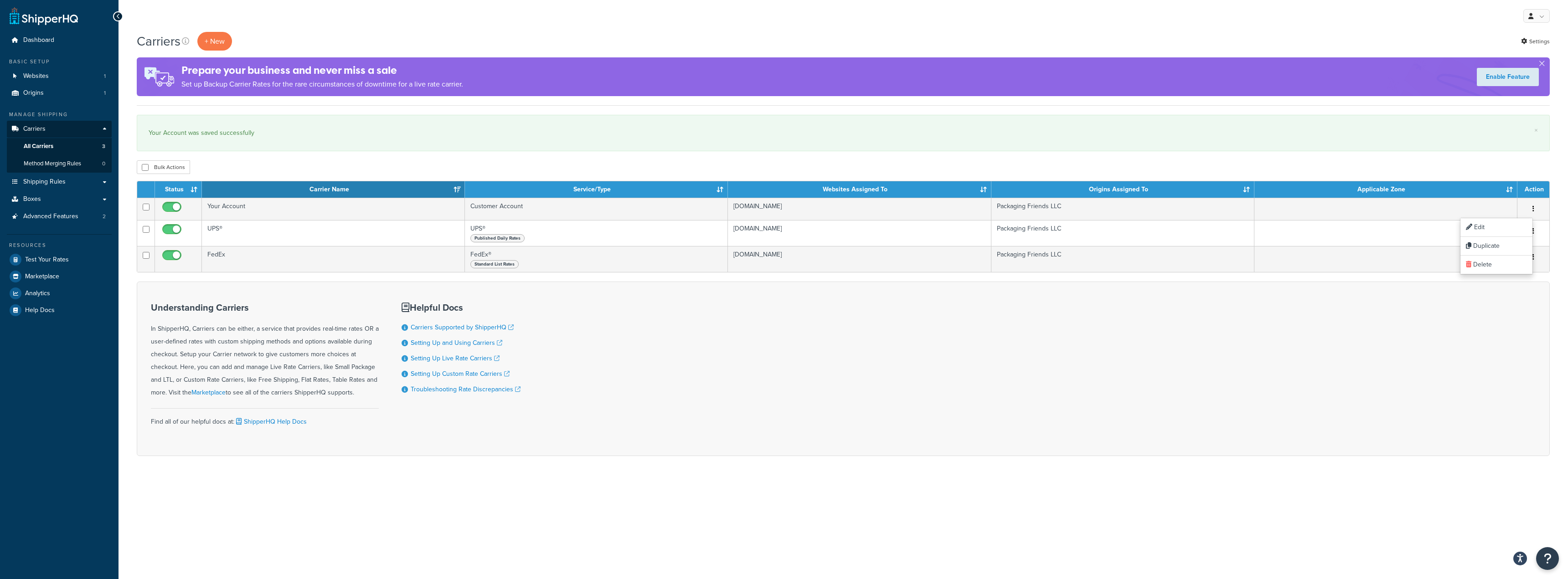
click at [1096, 349] on div "Understanding Carriers In ShipperHQ, Carriers can be either, a service that pro…" at bounding box center [843, 369] width 1413 height 174
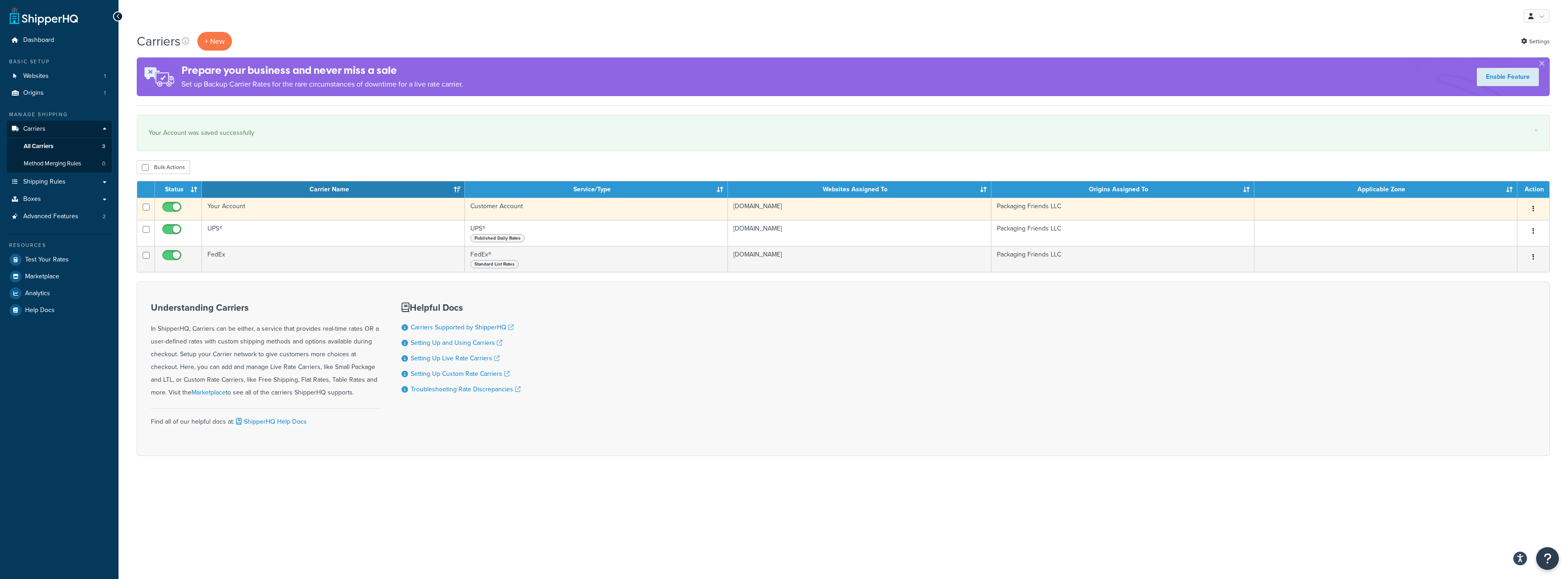
click at [252, 206] on td "Your Account" at bounding box center [333, 209] width 263 height 22
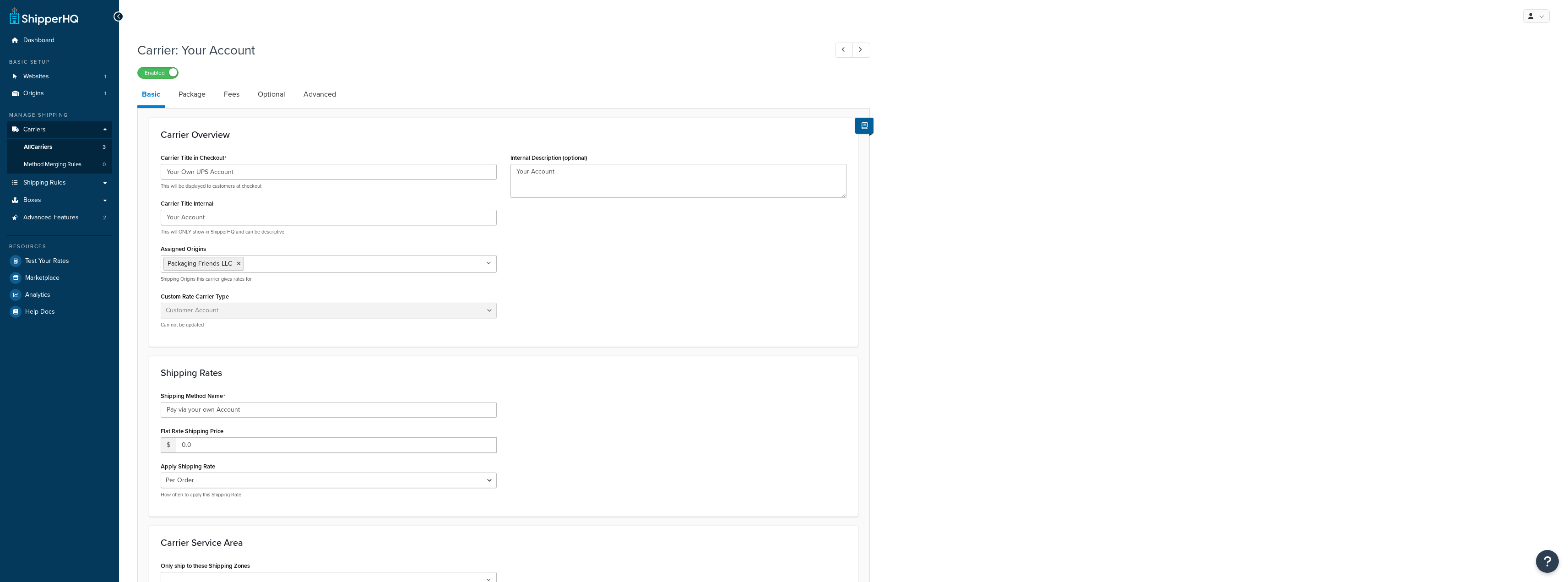
select select "customerAccount"
click at [322, 85] on link "Advanced" at bounding box center [319, 94] width 41 height 22
select select "false"
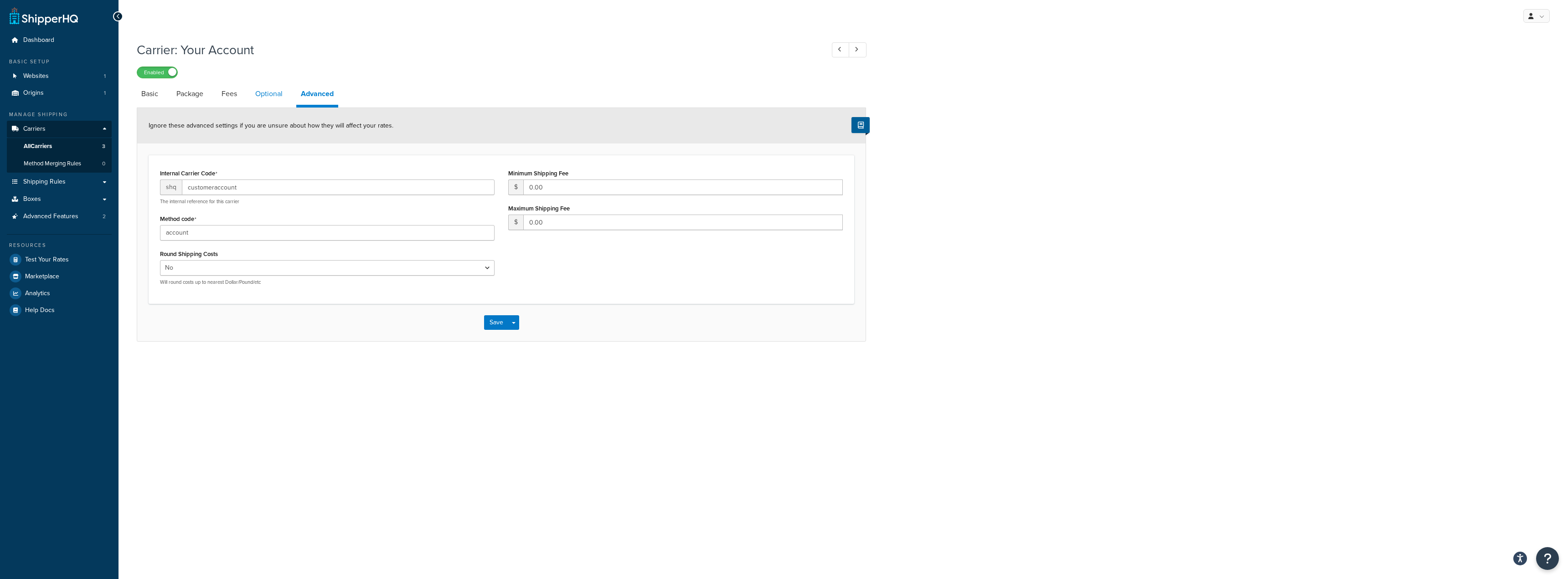
click at [252, 95] on link "Optional" at bounding box center [269, 94] width 37 height 22
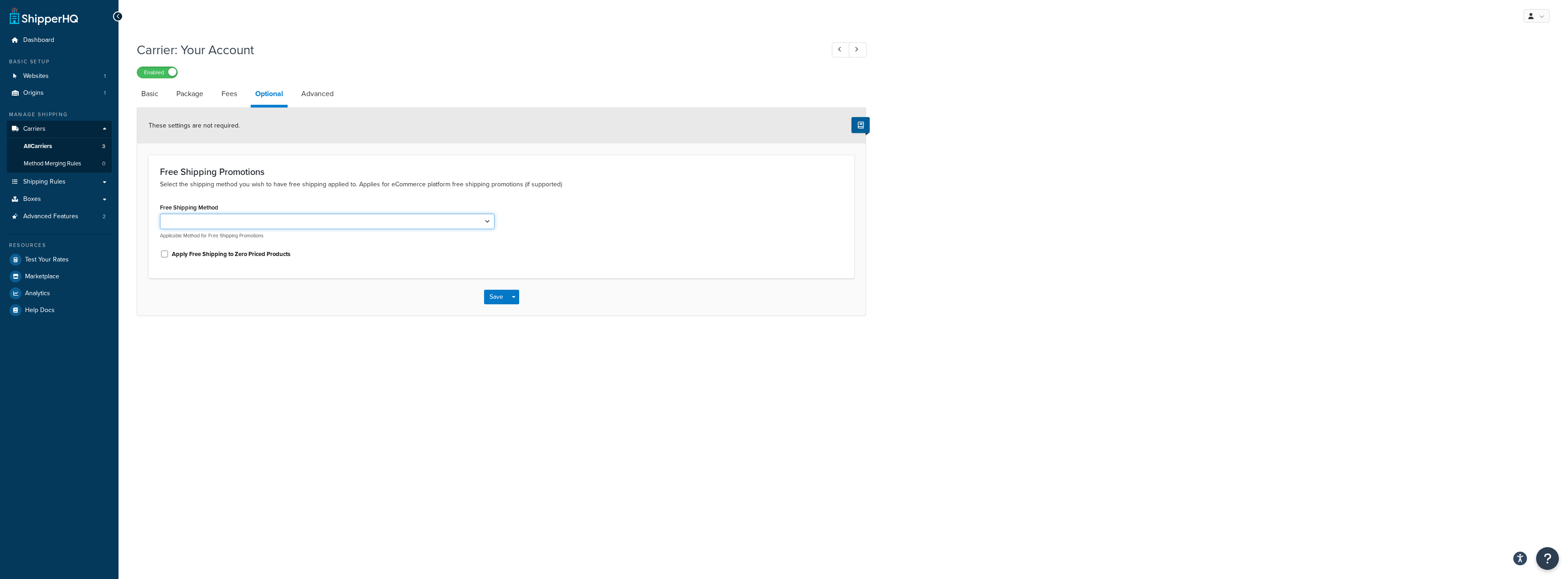
click at [287, 228] on select "Pay via your own Account" at bounding box center [327, 221] width 335 height 16
click at [304, 190] on p "Select the shipping method you wish to have free shipping applied to. Applies f…" at bounding box center [501, 184] width 683 height 10
click at [237, 87] on link "Fees" at bounding box center [229, 94] width 25 height 22
select select "AFTER"
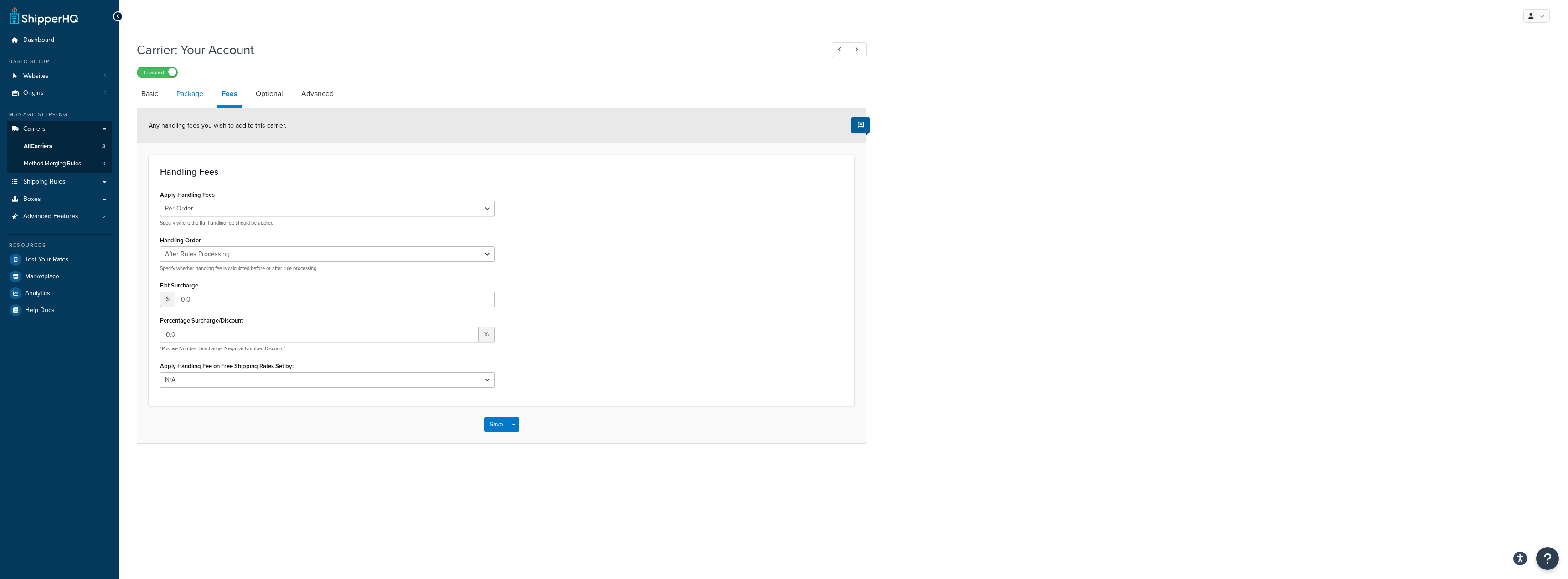
click at [198, 95] on link "Package" at bounding box center [189, 94] width 36 height 22
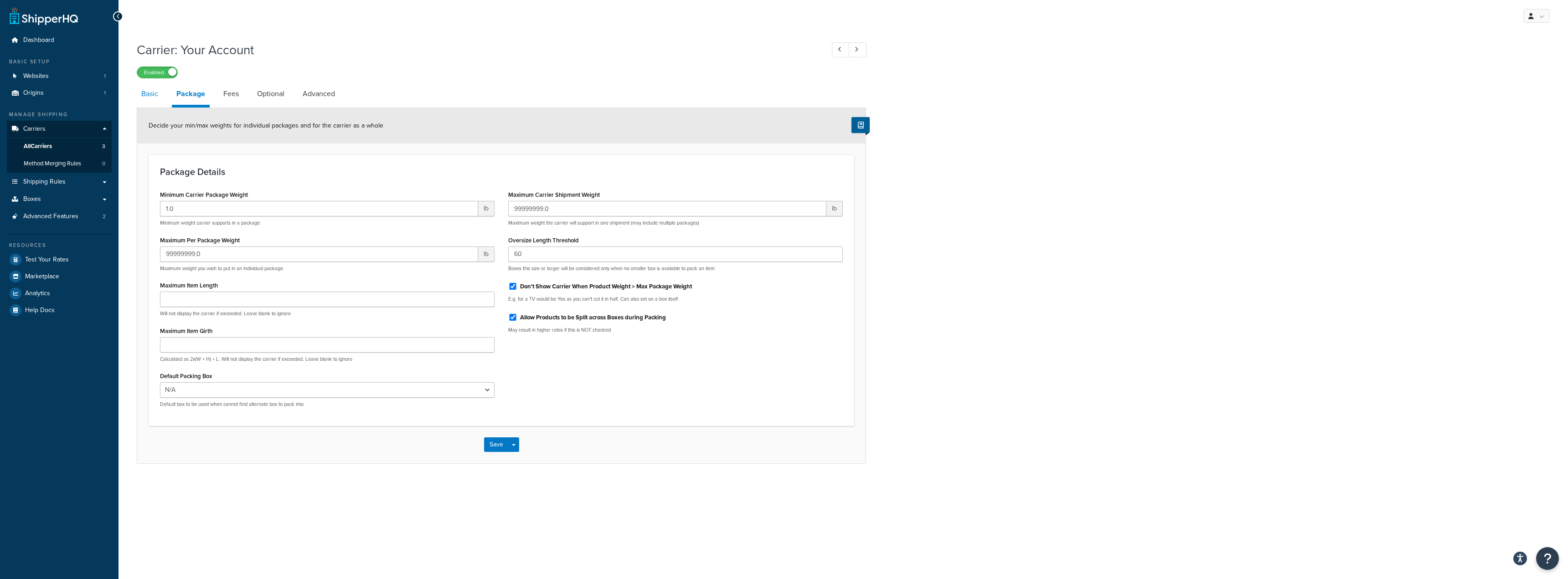
click at [152, 92] on link "Basic" at bounding box center [150, 94] width 26 height 22
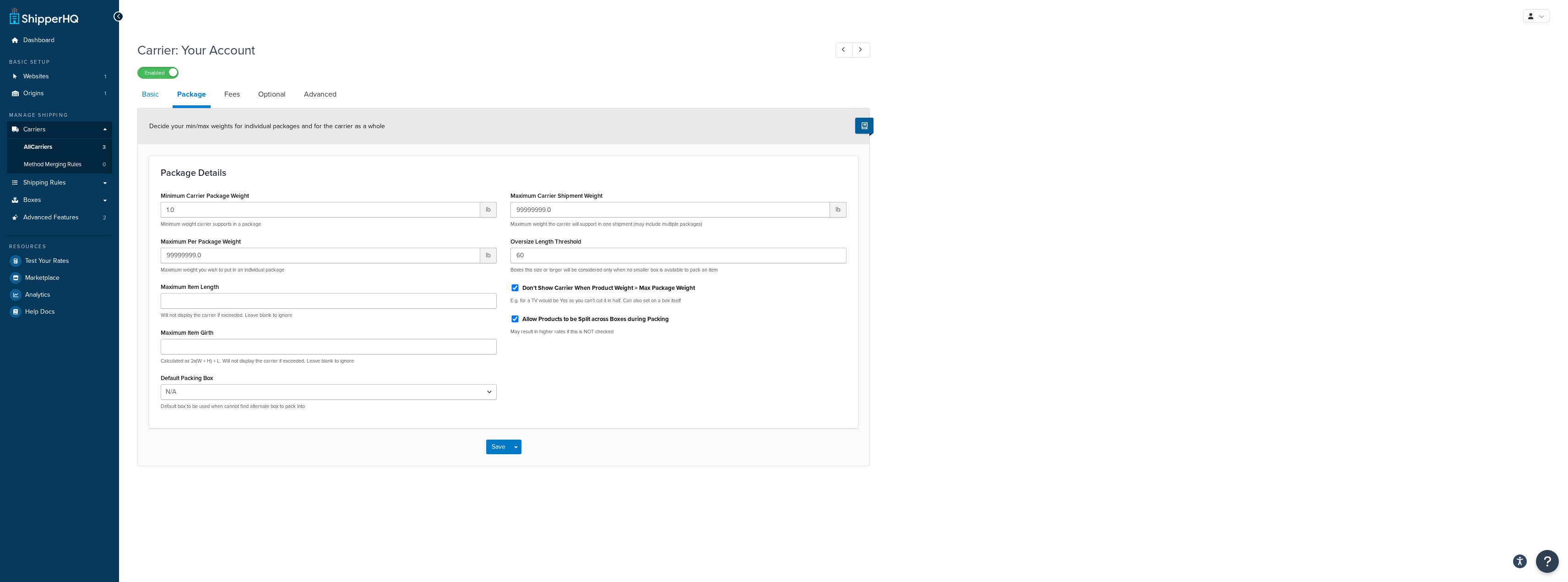
select select "customerAccount"
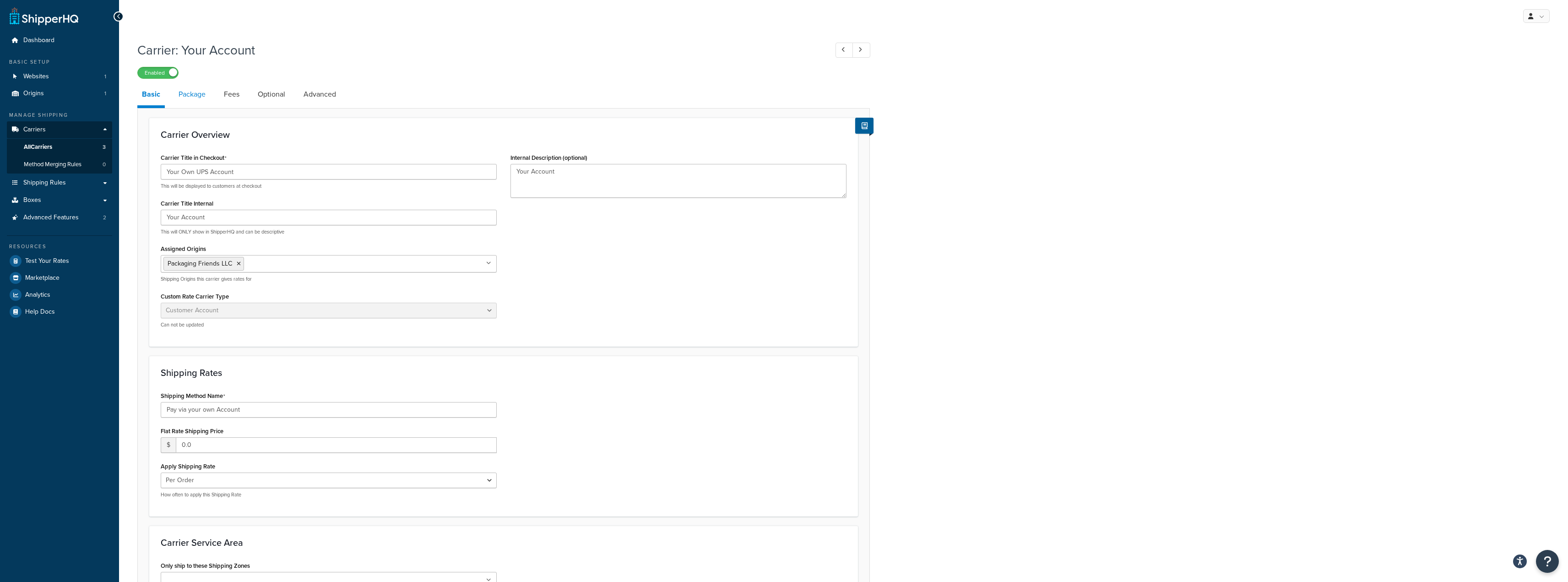
click at [176, 97] on link "Package" at bounding box center [192, 94] width 36 height 22
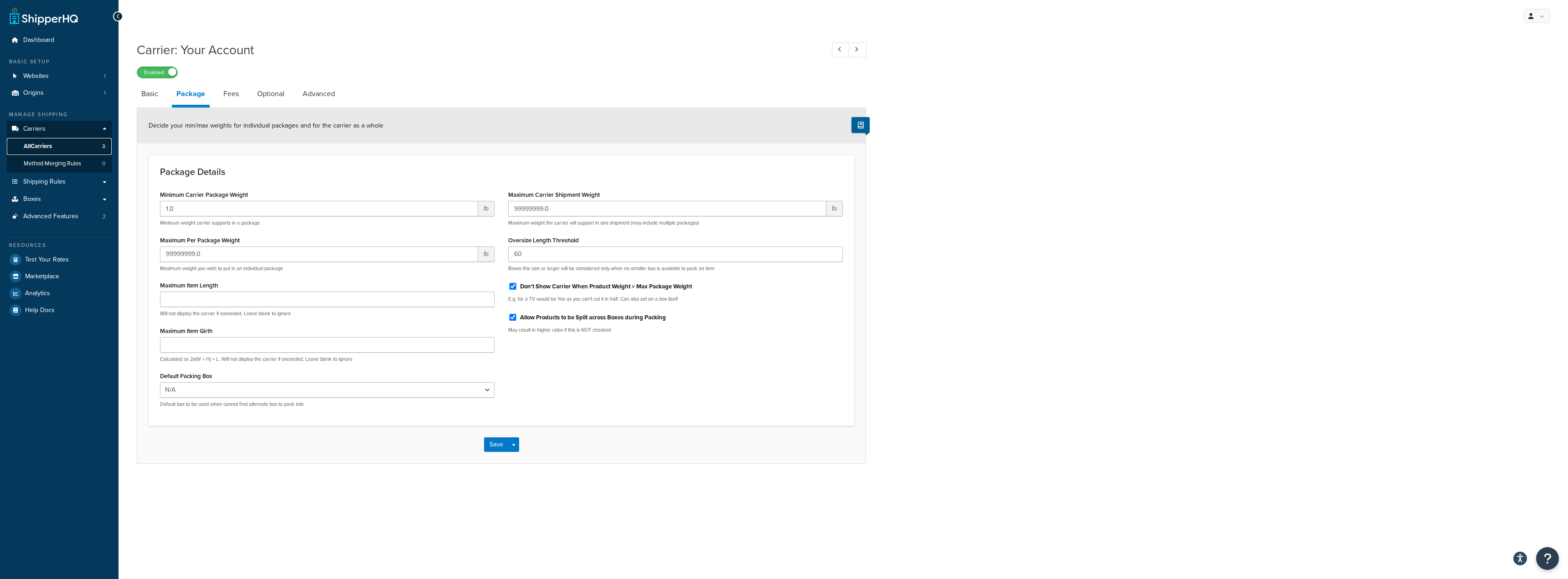
click at [62, 151] on link "All Carriers 3" at bounding box center [59, 146] width 105 height 17
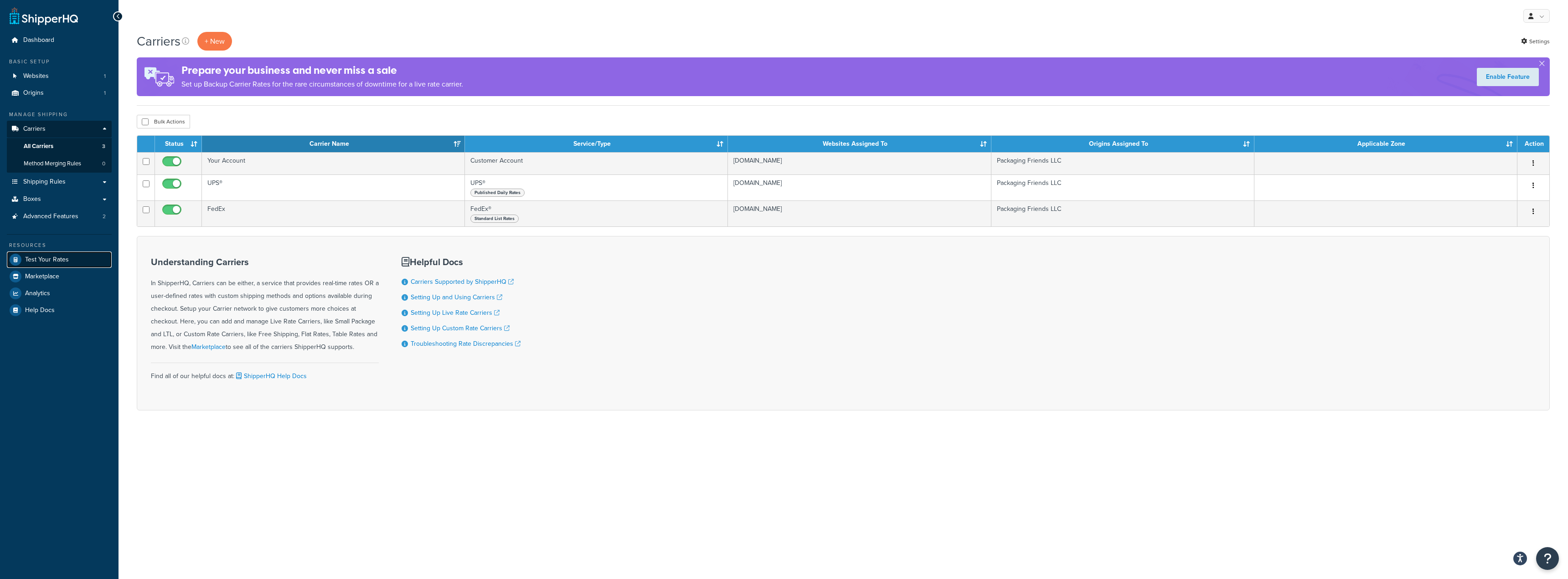
click at [39, 264] on link "Test Your Rates" at bounding box center [59, 260] width 105 height 17
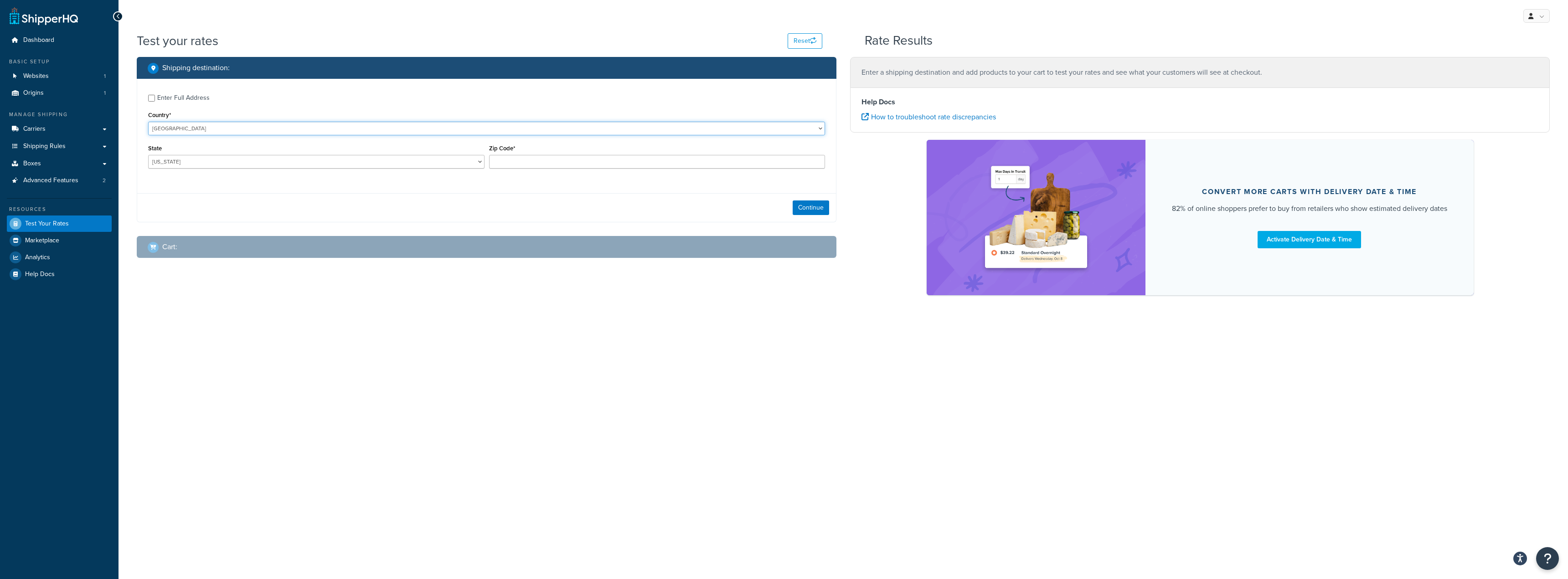
click at [338, 128] on select "[GEOGRAPHIC_DATA] [GEOGRAPHIC_DATA] [GEOGRAPHIC_DATA] [GEOGRAPHIC_DATA] [GEOGRA…" at bounding box center [486, 128] width 677 height 14
click at [320, 94] on label "Enter Full Address" at bounding box center [491, 97] width 668 height 15
click at [155, 95] on input "Enter Full Address" at bounding box center [151, 97] width 6 height 6
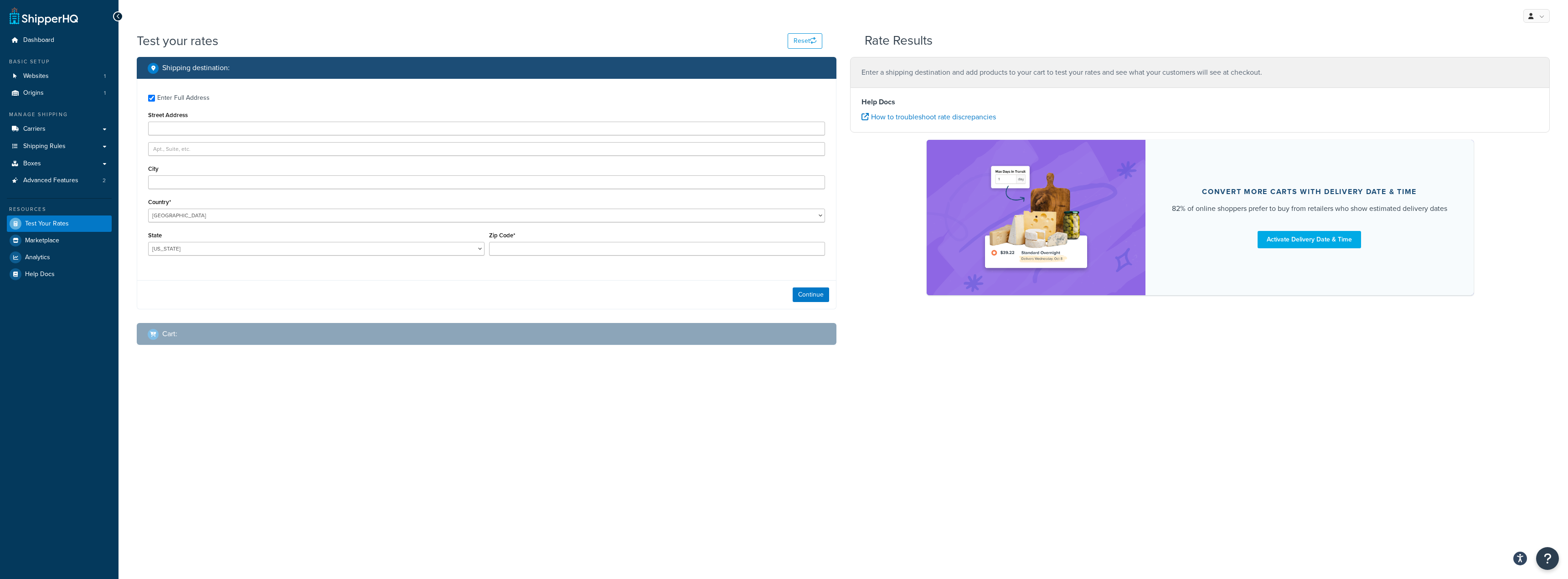
click at [336, 111] on div "Street Address" at bounding box center [486, 122] width 677 height 27
click at [195, 92] on div "Enter Full Address" at bounding box center [183, 98] width 52 height 13
click at [155, 95] on input "Enter Full Address" at bounding box center [151, 97] width 6 height 6
checkbox input "false"
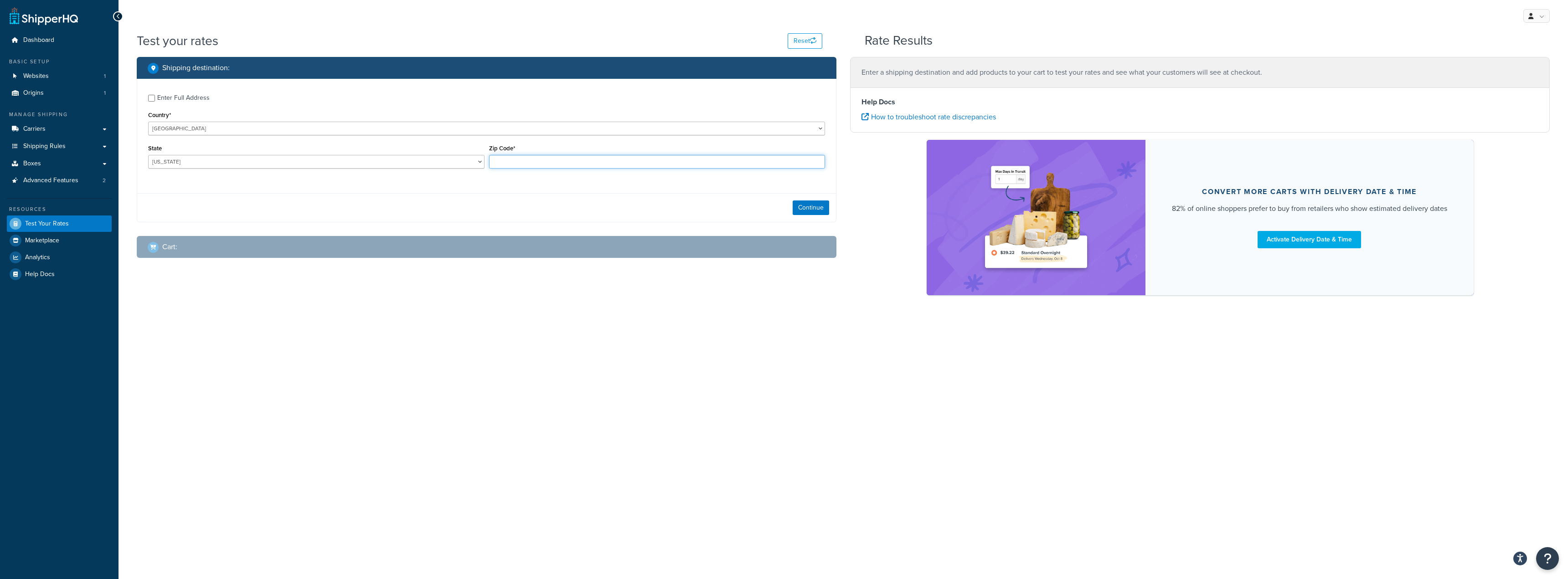
click at [639, 168] on input "Zip Code*" at bounding box center [657, 161] width 336 height 14
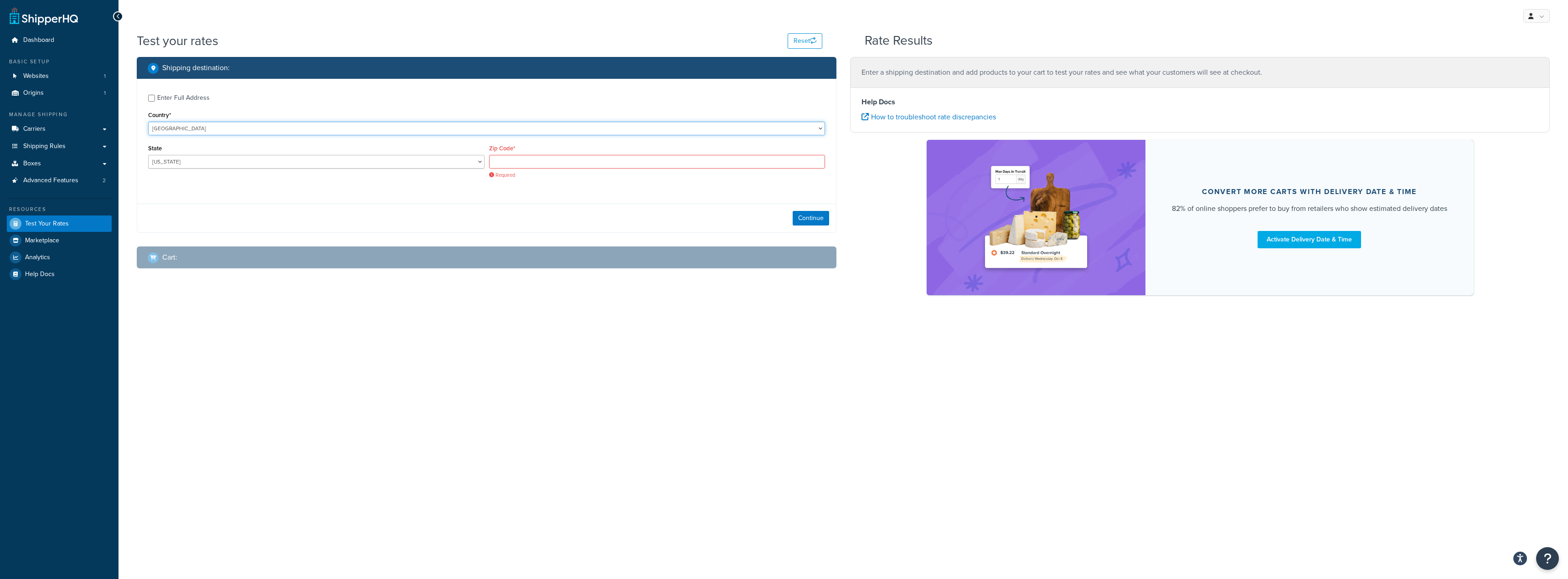
click at [394, 129] on select "[GEOGRAPHIC_DATA] [GEOGRAPHIC_DATA] [GEOGRAPHIC_DATA] [GEOGRAPHIC_DATA] [GEOGRA…" at bounding box center [486, 128] width 677 height 14
click at [377, 161] on select "[US_STATE] [US_STATE] [US_STATE] [US_STATE] [US_STATE] Armed Forces Americas Ar…" at bounding box center [316, 161] width 336 height 14
